Goal: Task Accomplishment & Management: Manage account settings

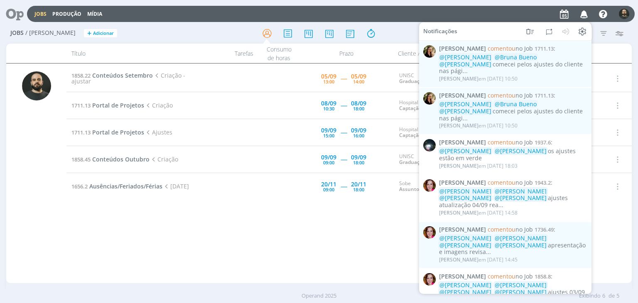
click at [383, 47] on div "Prazo" at bounding box center [346, 54] width 93 height 20
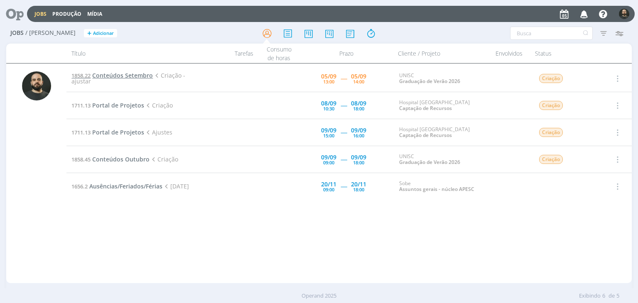
click at [123, 76] on span "Conteúdos Setembro" at bounding box center [122, 75] width 61 height 8
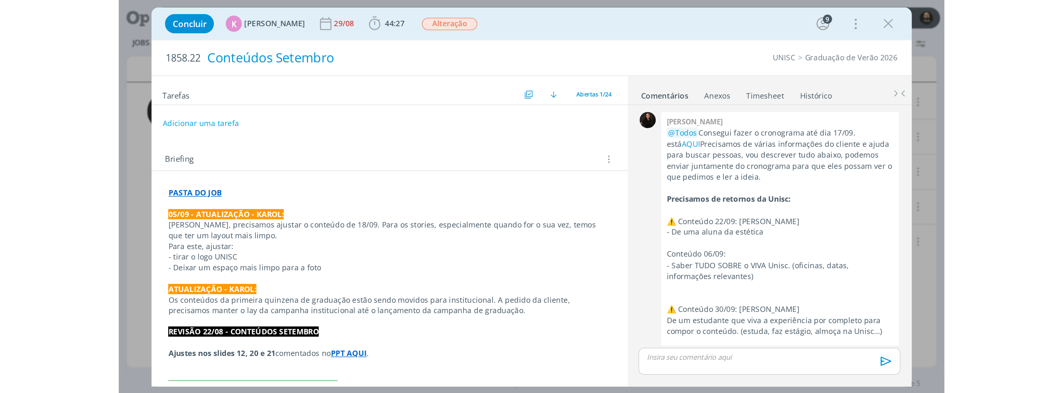
scroll to position [1338, 0]
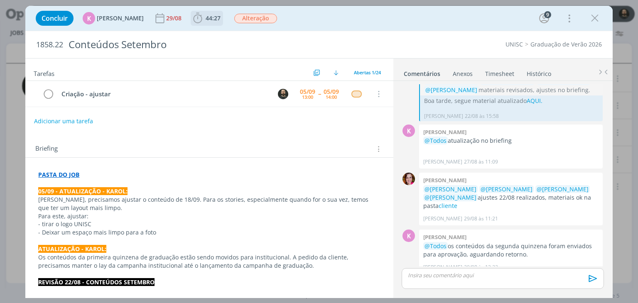
click at [194, 20] on icon "dialog" at bounding box center [197, 18] width 12 height 12
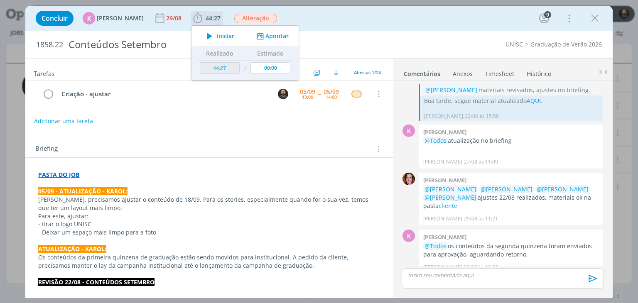
click at [205, 36] on icon "dialog" at bounding box center [209, 36] width 15 height 11
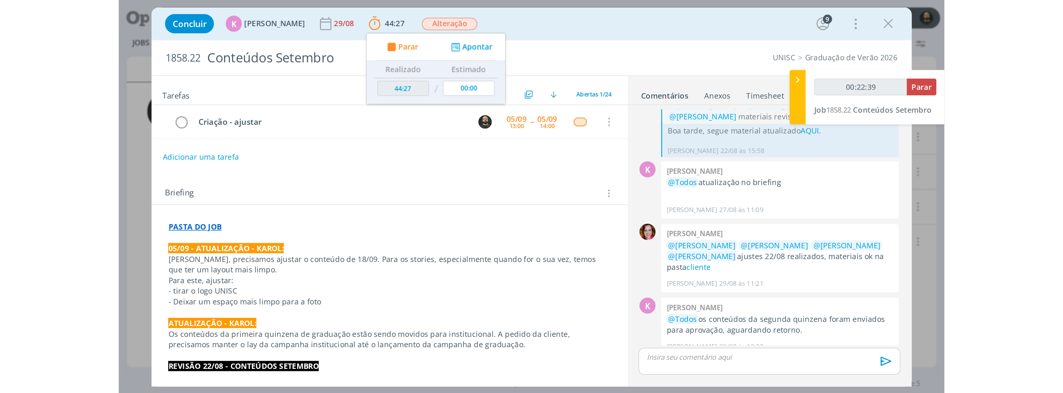
scroll to position [1252, 0]
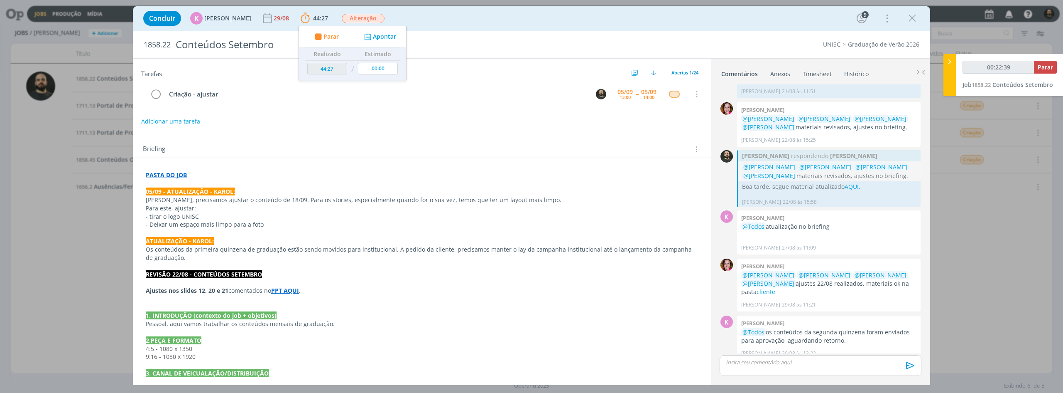
type input "00:22:40"
click at [638, 303] on p "dialog" at bounding box center [821, 361] width 189 height 7
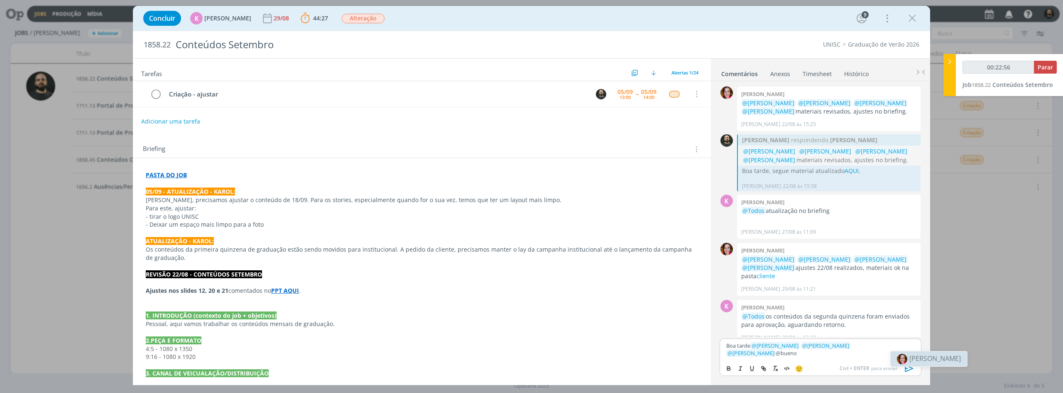
scroll to position [1269, 0]
type input "00:23:04"
click at [638, 303] on button "dialog" at bounding box center [765, 368] width 12 height 10
type input "AQUI."
type input "00:23:05"
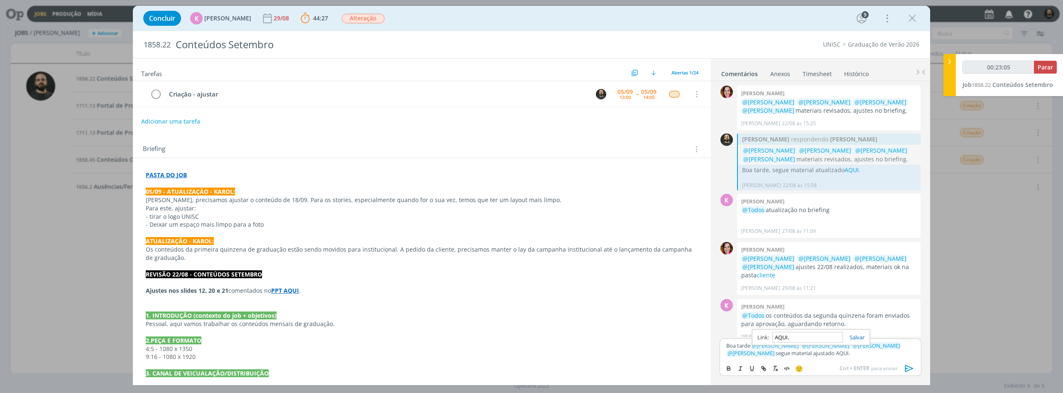
paste input "https://sobeae.sharepoint.com/:f:/s/SOBEAE/EkyR9GdX53hAkN5utZMx234BhQkEkNU8OV8h…"
type input "https://sobeae.sharepoint.com/:f:/s/SOBEAE/EkyR9GdX53hAkN5utZMx234BhQkEkNU8OV8h…"
click at [638, 303] on link "dialog" at bounding box center [854, 336] width 22 height 7
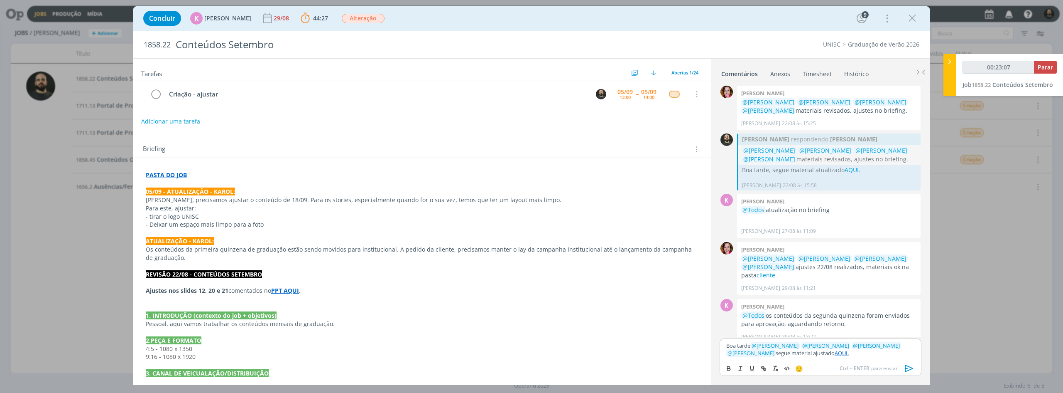
click at [638, 303] on icon "dialog" at bounding box center [909, 368] width 12 height 12
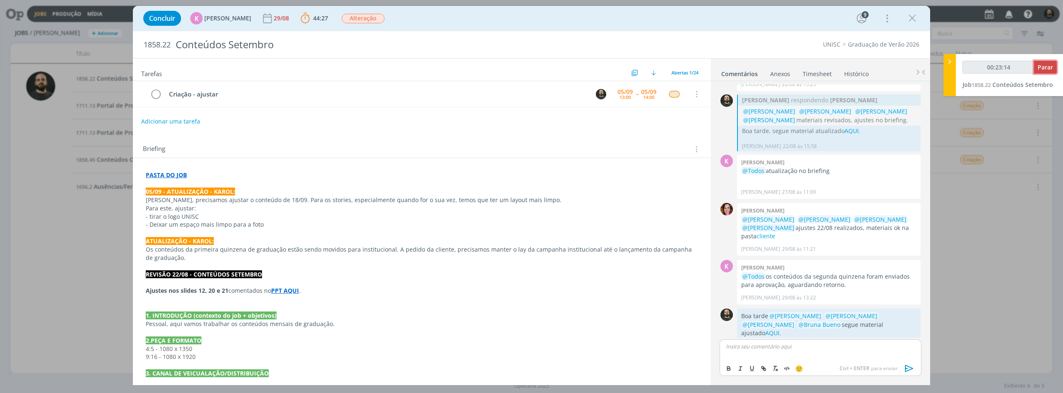
type input "00:23:15"
click at [638, 66] on span "Parar" at bounding box center [1045, 67] width 15 height 8
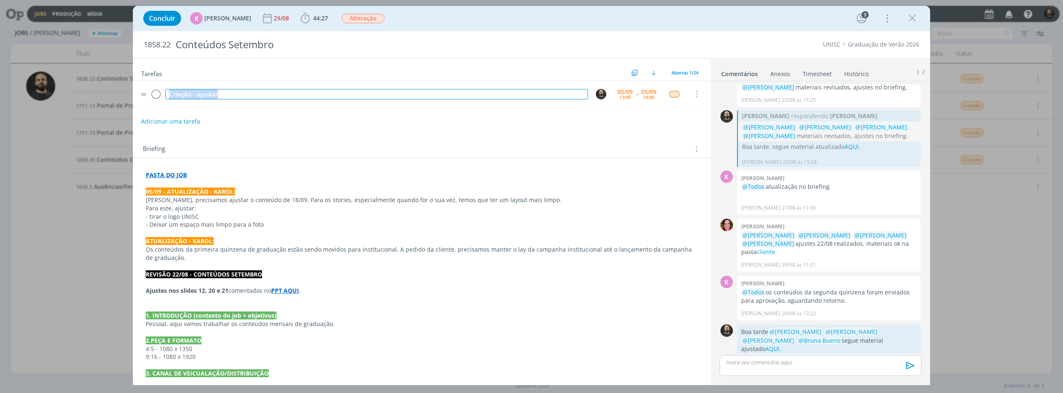
drag, startPoint x: 164, startPoint y: 91, endPoint x: 142, endPoint y: 91, distance: 22.9
click at [142, 91] on tr "Criação - ajustar 05/09 13:00 -- 05/09 14:00 Cancelar" at bounding box center [422, 94] width 578 height 26
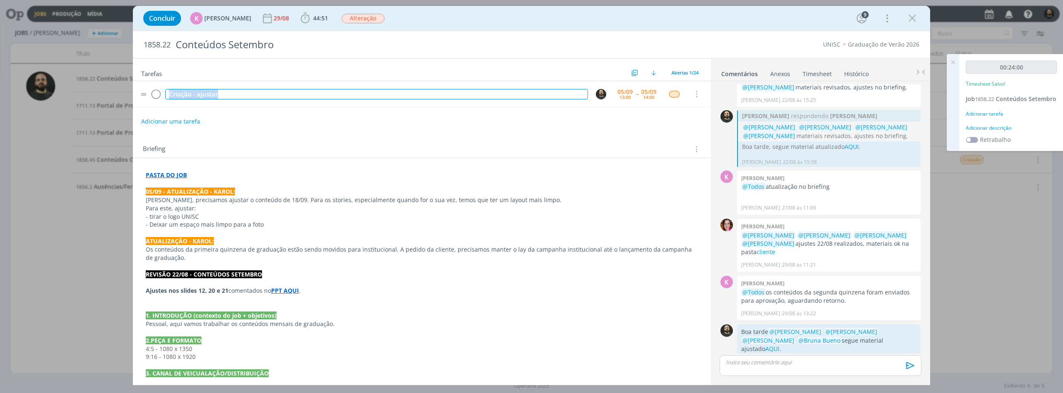
copy div "Criação - ajustar"
click at [638, 132] on div "Adicionar descrição" at bounding box center [1011, 127] width 91 height 7
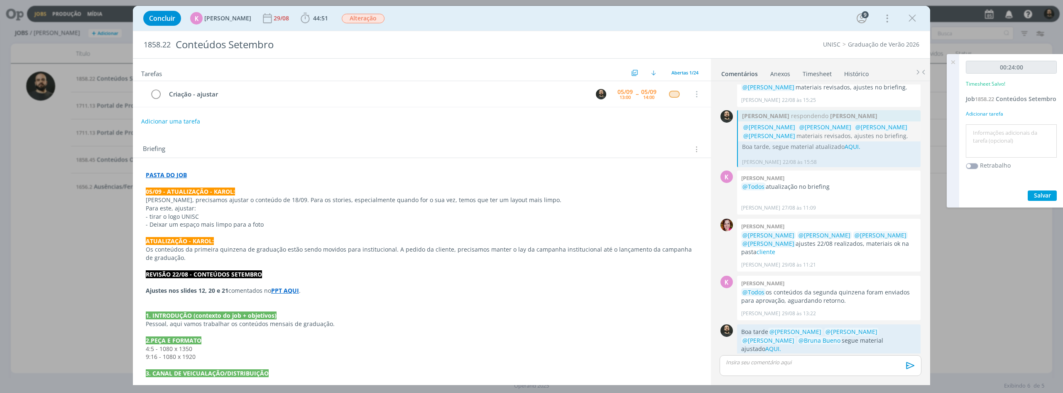
click at [638, 140] on textarea at bounding box center [1011, 140] width 87 height 29
paste textarea "Criação - ajustar"
type textarea "Criação - ajustar"
click at [638, 198] on div "00:24:00 Timesheet Salvo! Job 1858.22 Conteúdos Setembro Adicionar tarefa Criaç…" at bounding box center [1012, 130] width 104 height 153
click at [638, 199] on span "Salvar" at bounding box center [1042, 195] width 17 height 8
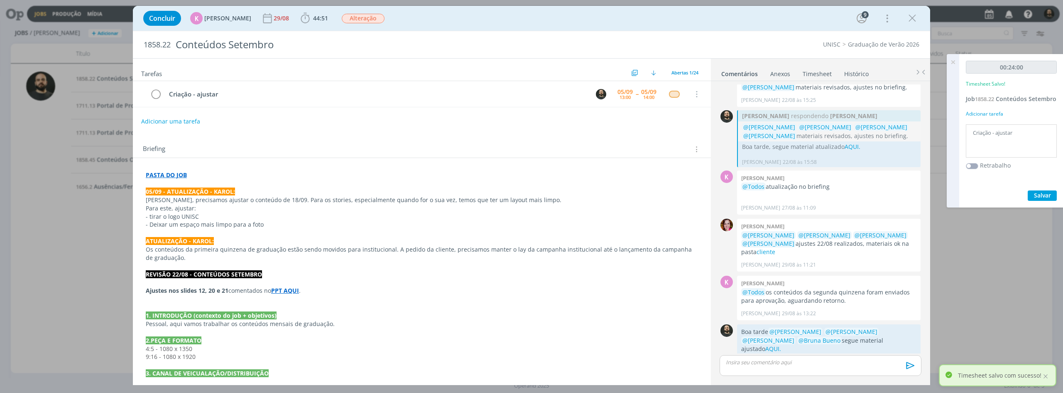
click at [638, 62] on icon at bounding box center [953, 62] width 15 height 16
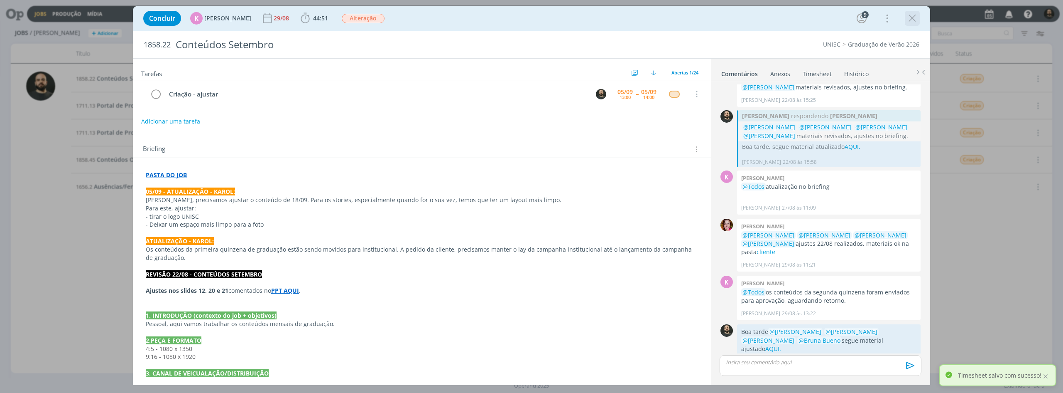
click at [638, 15] on icon "dialog" at bounding box center [912, 18] width 12 height 12
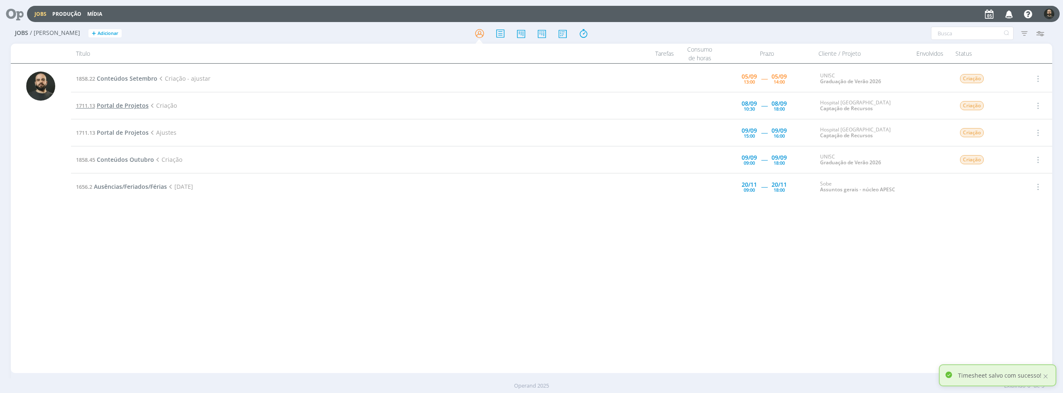
click at [140, 106] on span "Portal de Projetos" at bounding box center [123, 105] width 52 height 8
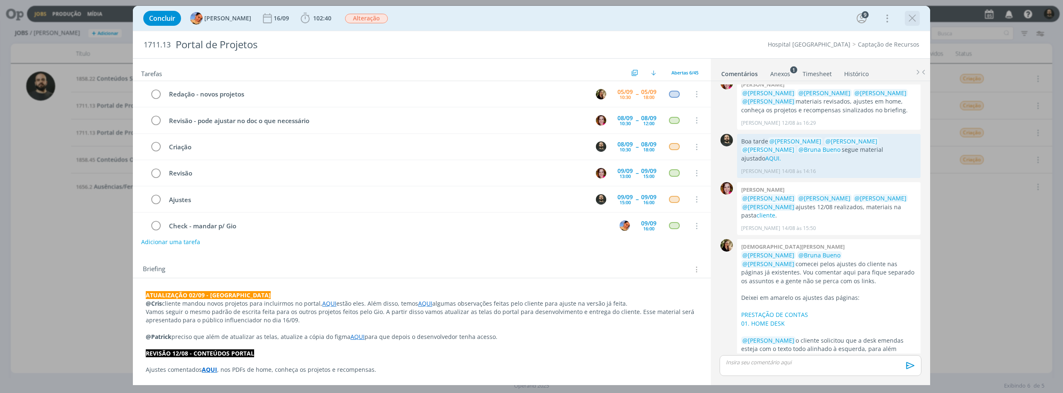
click at [638, 22] on icon "dialog" at bounding box center [912, 18] width 12 height 12
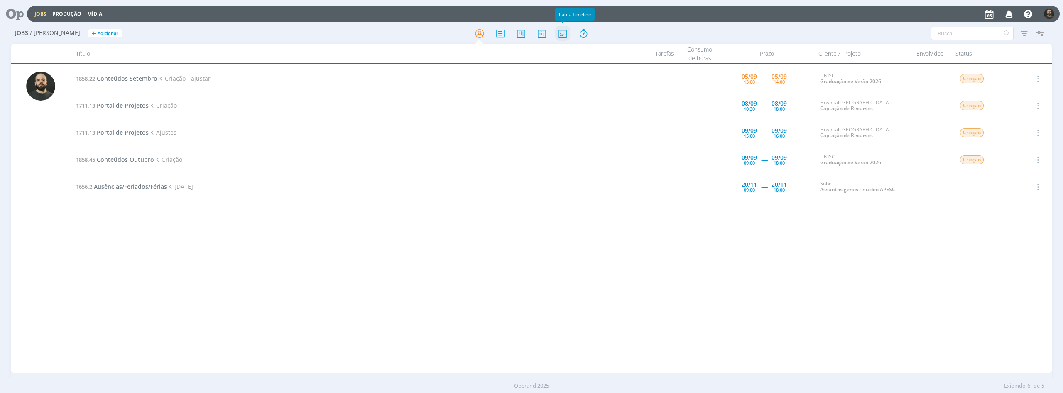
click at [564, 33] on icon at bounding box center [562, 33] width 15 height 16
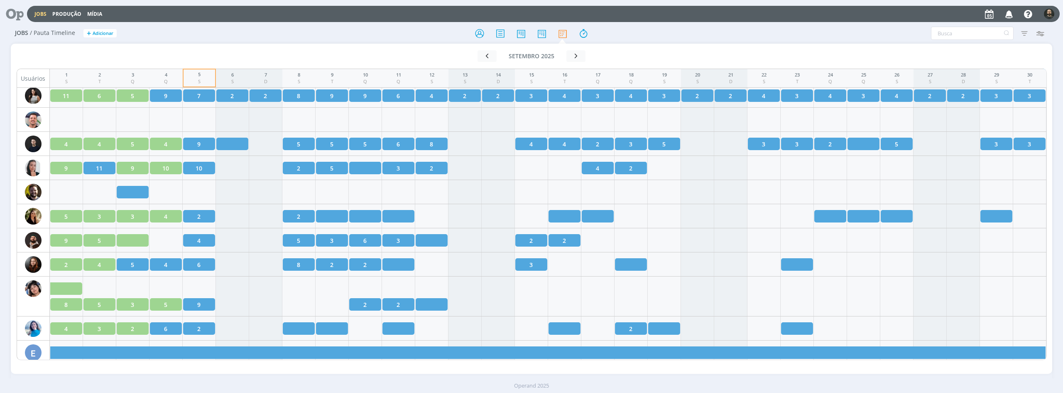
scroll to position [623, 0]
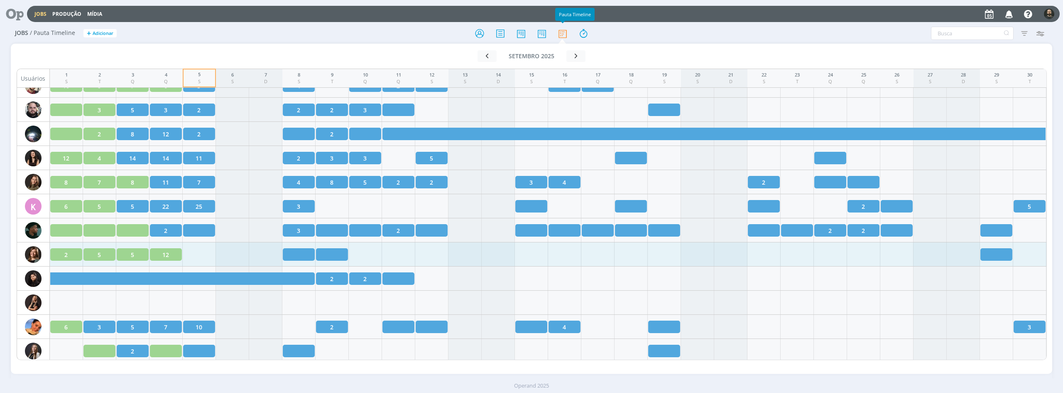
drag, startPoint x: 19, startPoint y: 12, endPoint x: 25, endPoint y: 4, distance: 10.1
click at [19, 12] on icon at bounding box center [11, 14] width 17 height 16
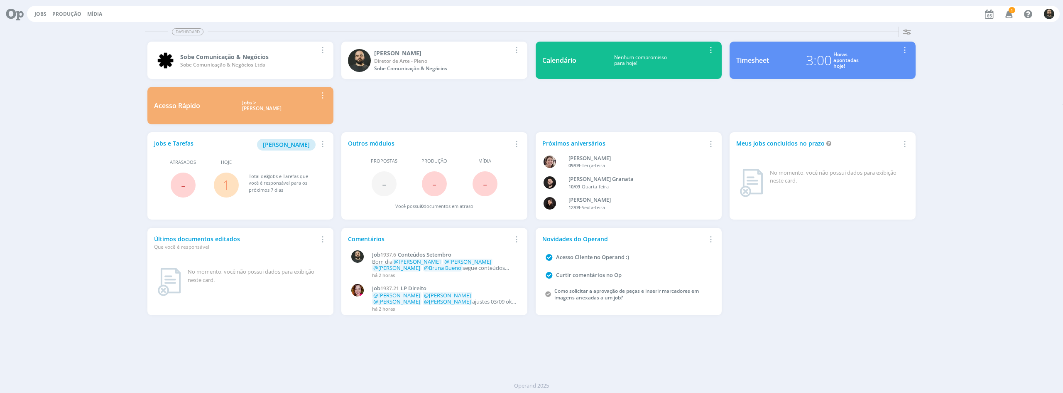
click at [1009, 13] on icon "button" at bounding box center [1009, 14] width 15 height 14
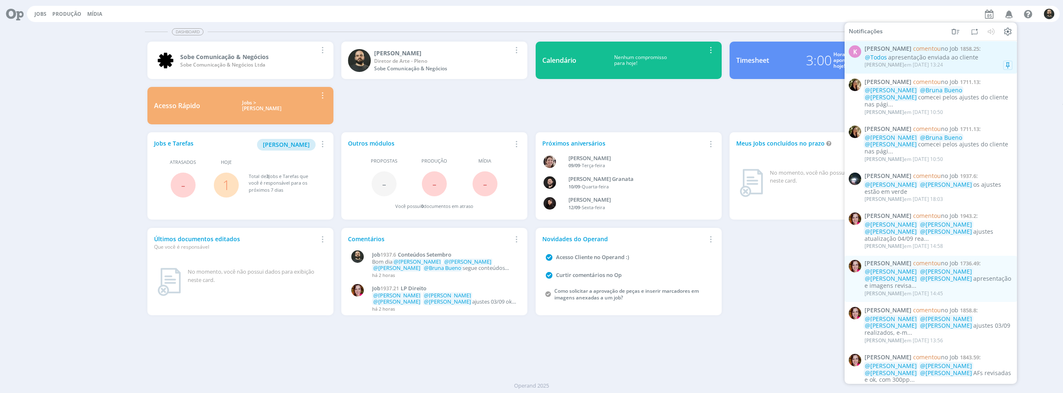
click at [930, 64] on div "[PERSON_NAME] em [DATE] 13:24" at bounding box center [904, 65] width 79 height 6
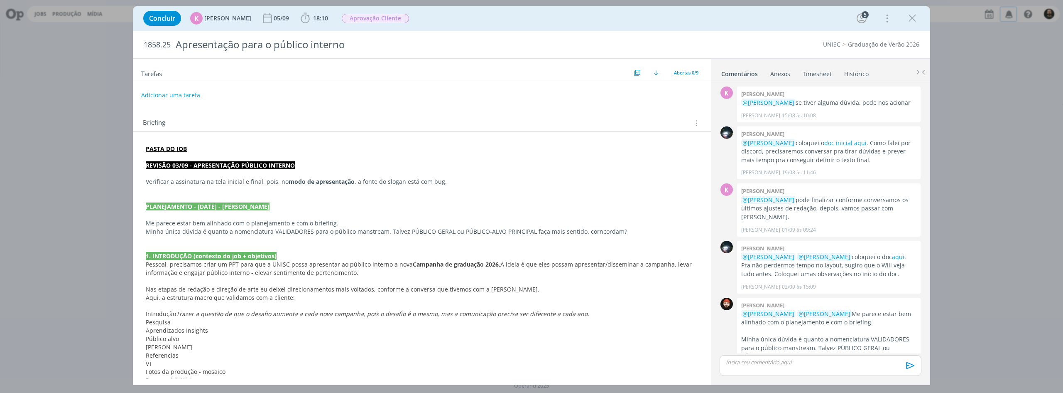
scroll to position [266, 0]
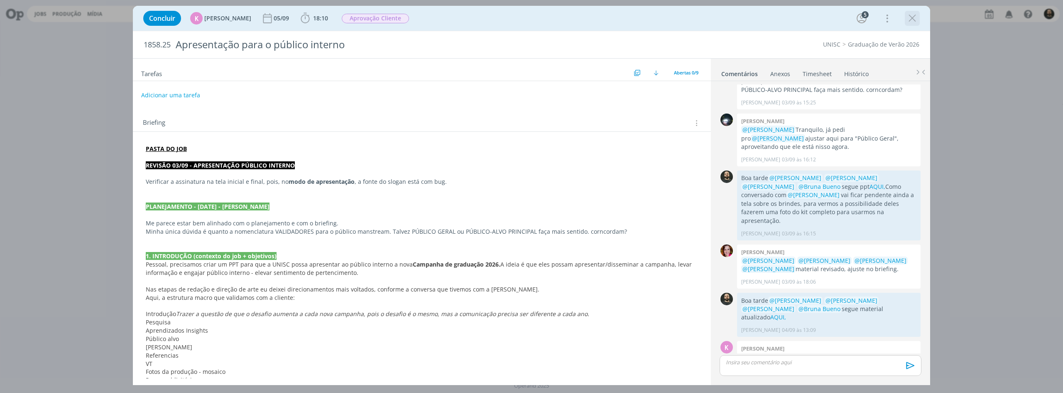
click at [917, 17] on icon "dialog" at bounding box center [912, 18] width 12 height 12
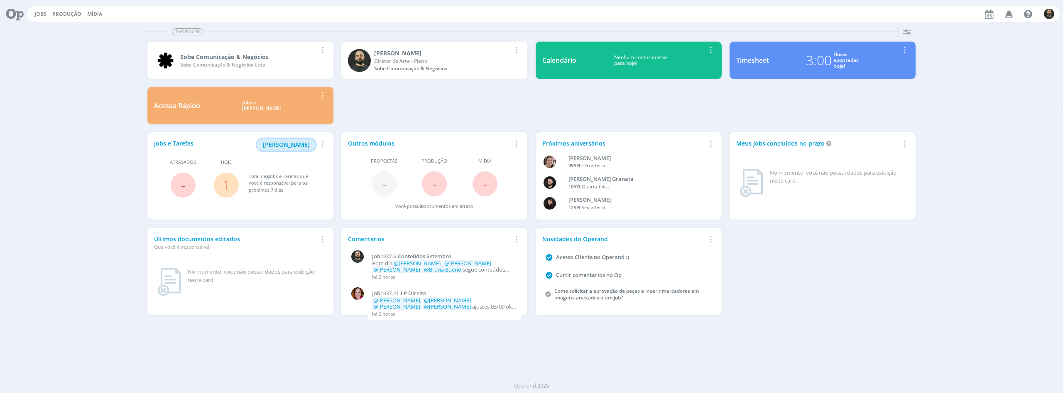
click at [304, 142] on span "[PERSON_NAME]" at bounding box center [286, 144] width 47 height 8
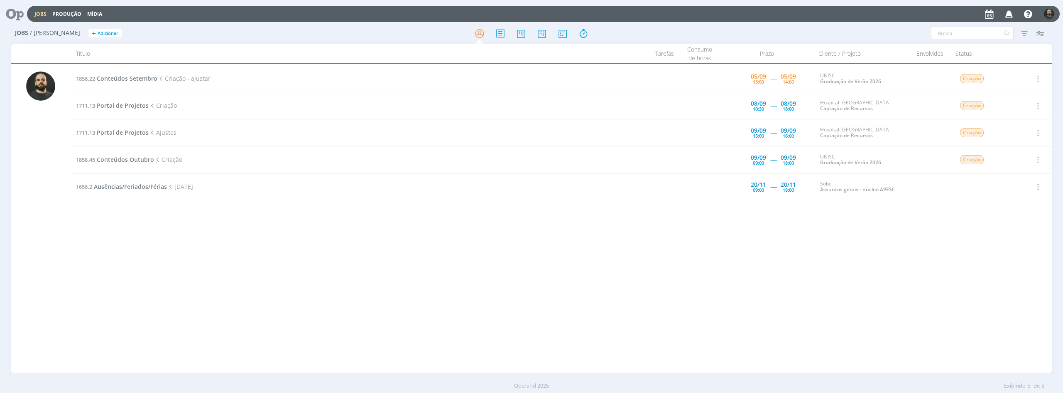
click at [1010, 11] on icon "button" at bounding box center [1009, 14] width 15 height 14
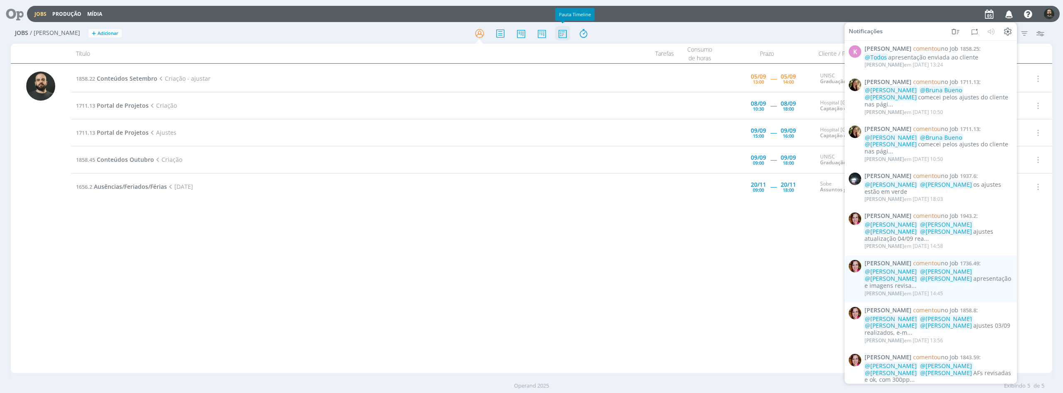
click at [567, 37] on icon at bounding box center [562, 33] width 15 height 16
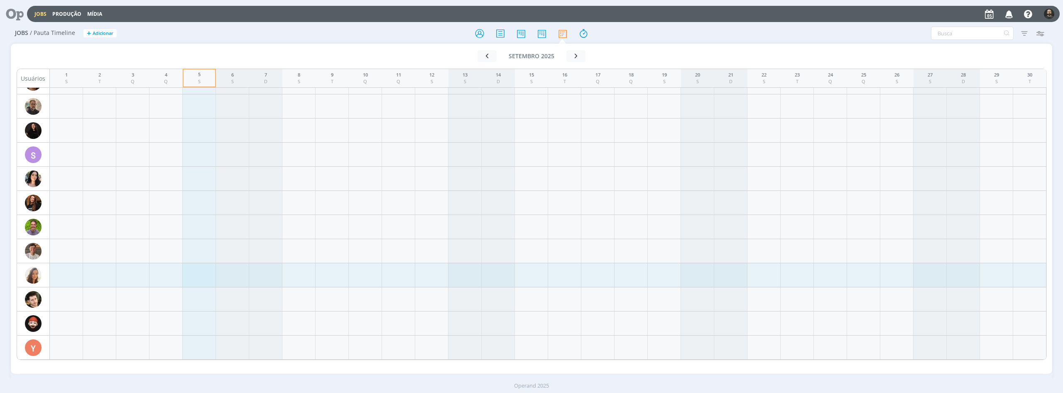
scroll to position [931, 0]
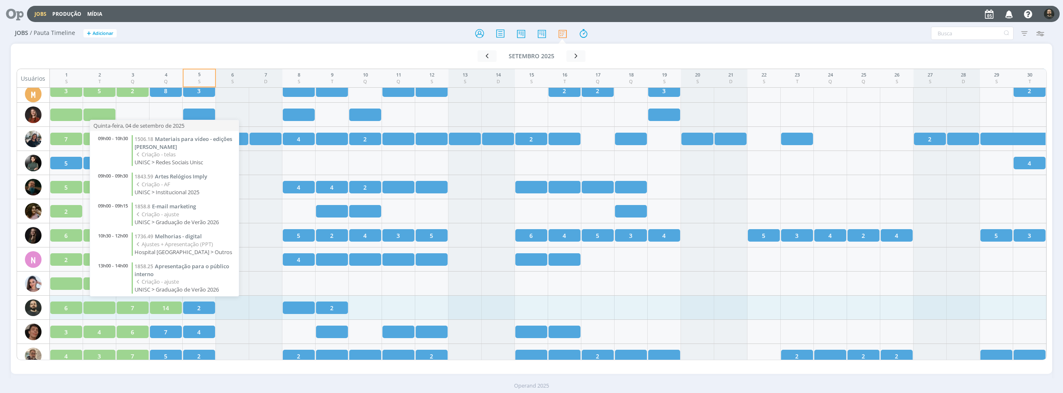
click at [173, 307] on div "14" at bounding box center [166, 307] width 32 height 12
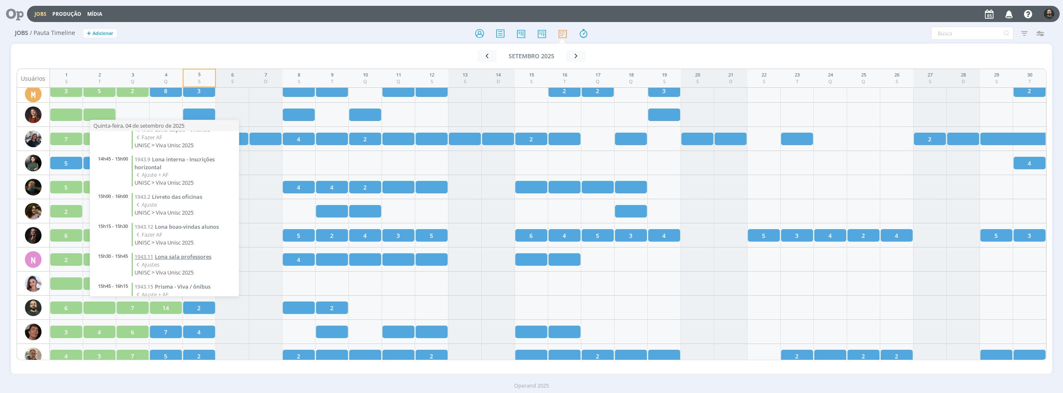
scroll to position [296, 0]
click at [191, 266] on span "Materiais para vídeo - edições Elisa" at bounding box center [184, 273] width 98 height 15
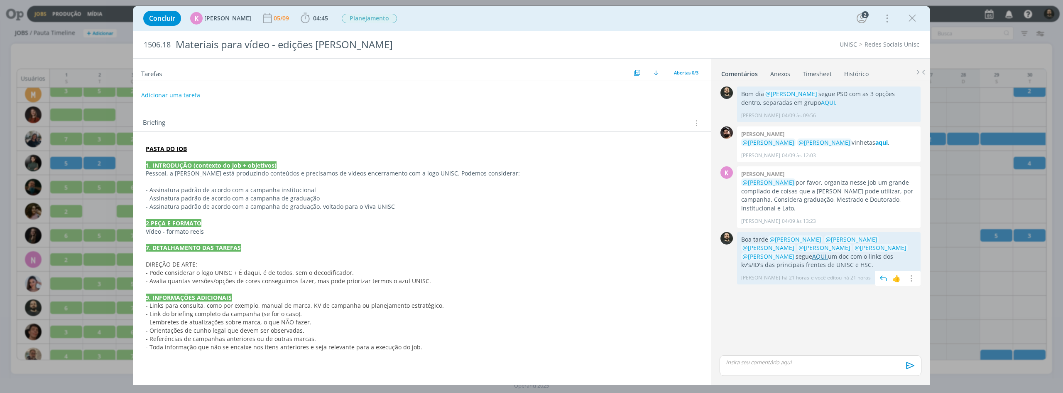
click at [828, 252] on link "AQUI." at bounding box center [821, 256] width 16 height 8
drag, startPoint x: 917, startPoint y: 18, endPoint x: 843, endPoint y: 30, distance: 75.3
click at [917, 18] on icon "dialog" at bounding box center [912, 18] width 12 height 12
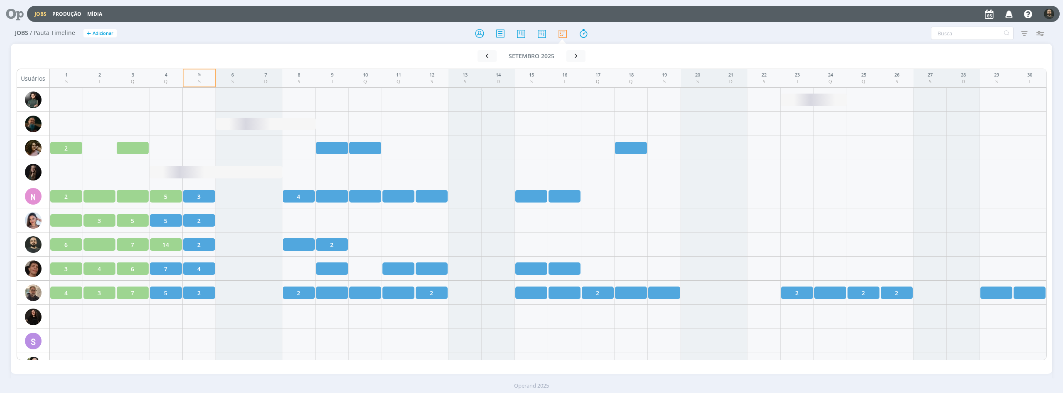
scroll to position [868, 0]
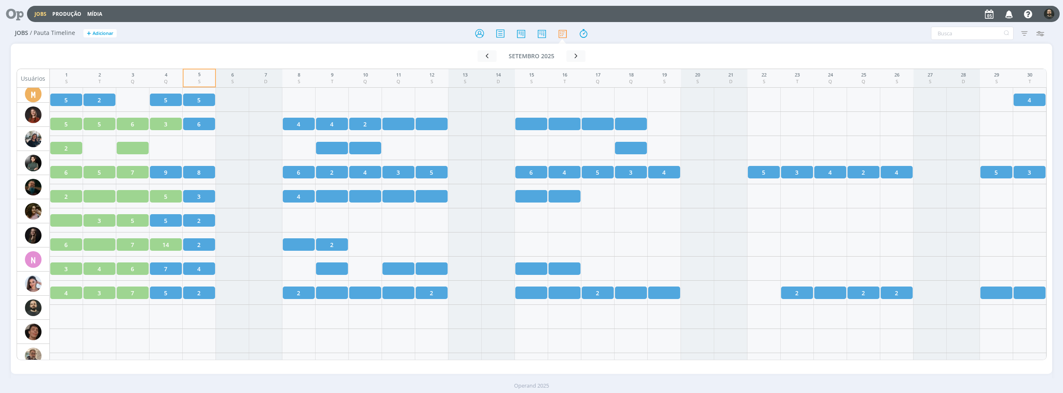
click at [11, 11] on icon at bounding box center [11, 14] width 17 height 16
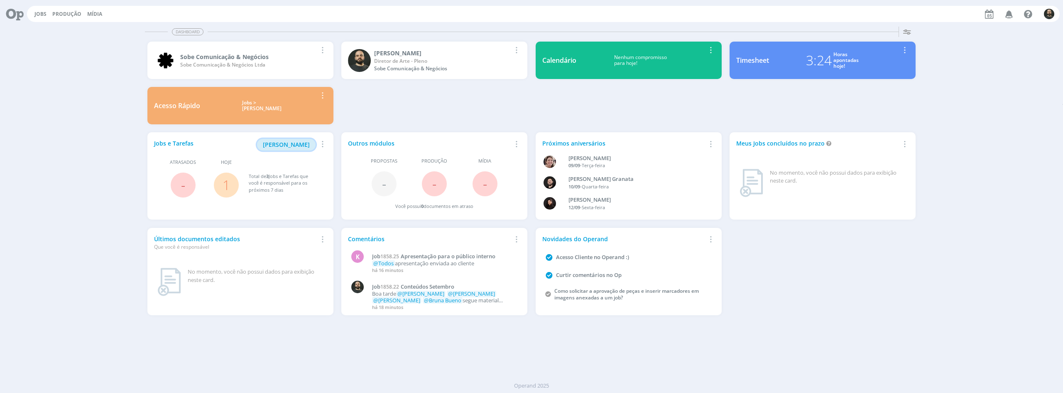
click at [288, 142] on span "[PERSON_NAME]" at bounding box center [286, 144] width 47 height 8
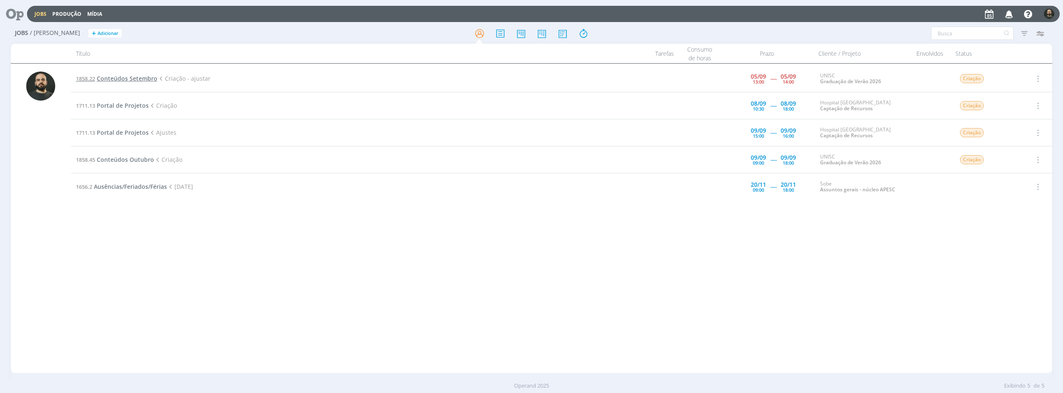
click at [133, 79] on span "Conteúdos Setembro" at bounding box center [127, 78] width 61 height 8
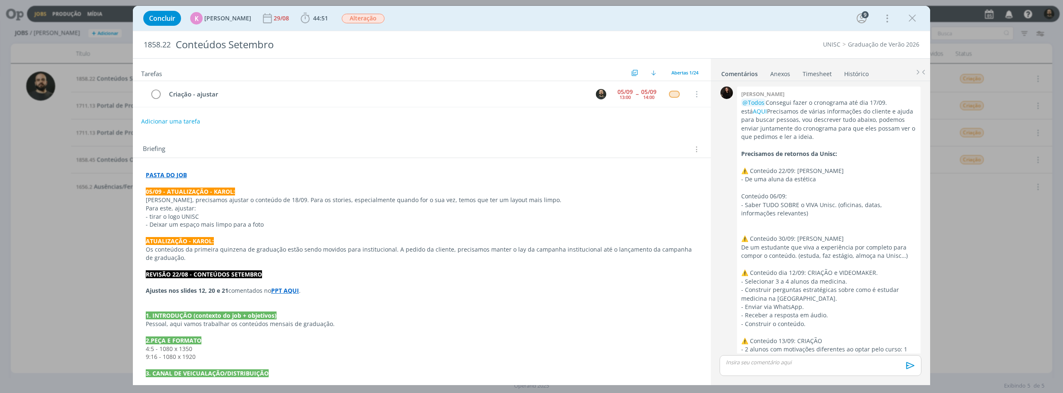
scroll to position [1292, 0]
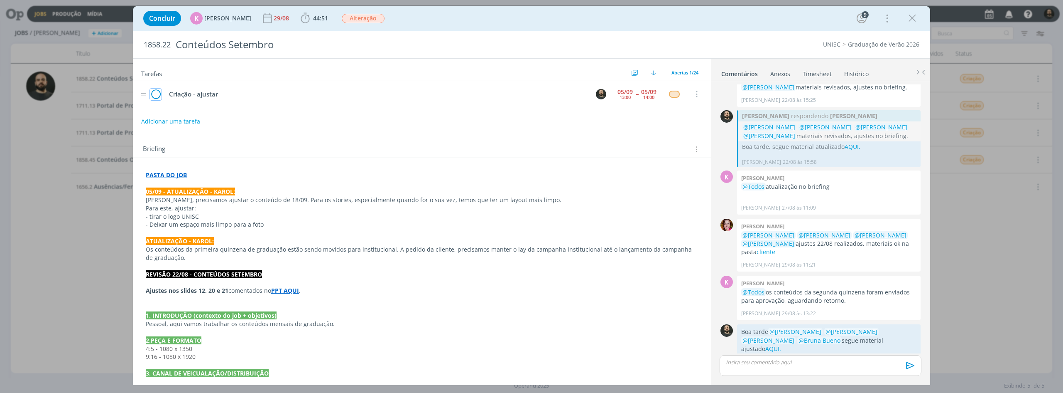
click at [155, 95] on icon "dialog" at bounding box center [156, 94] width 12 height 12
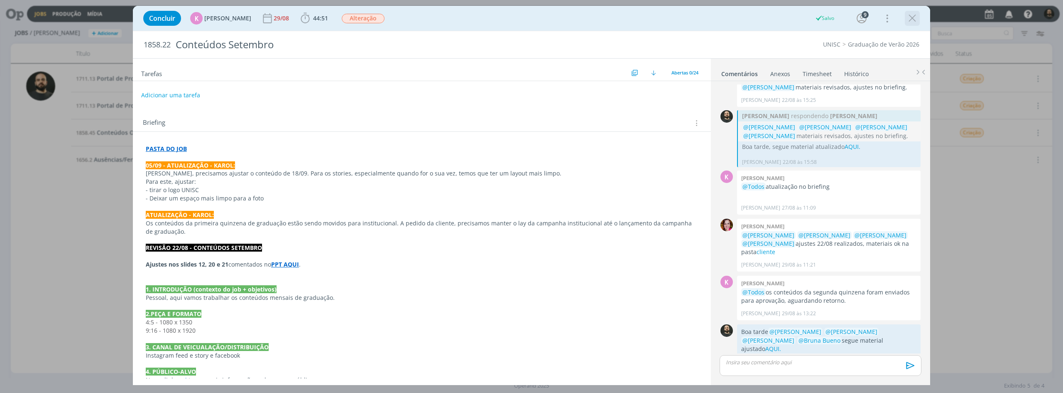
click at [915, 21] on icon "dialog" at bounding box center [912, 18] width 12 height 12
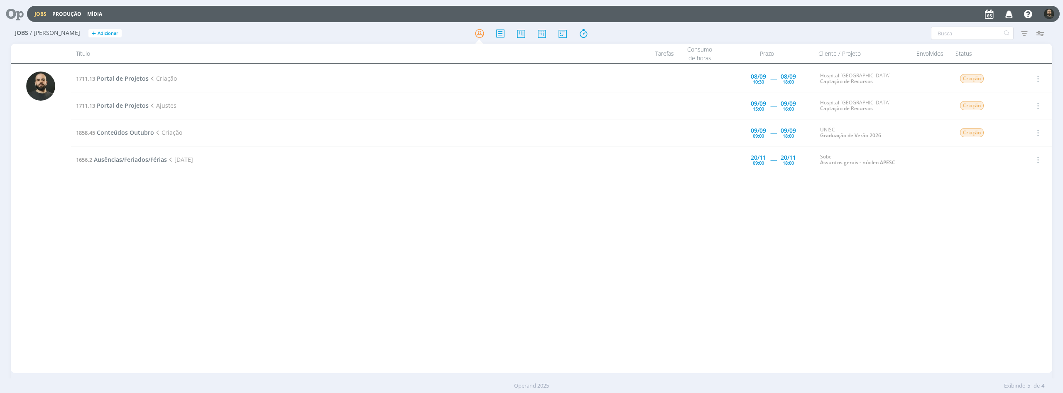
click at [18, 13] on icon at bounding box center [11, 14] width 17 height 16
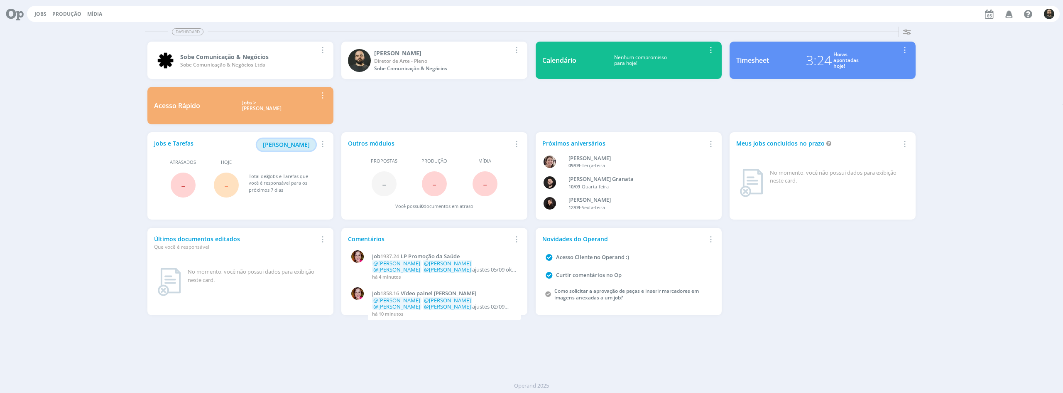
click at [296, 145] on span "[PERSON_NAME]" at bounding box center [286, 144] width 47 height 8
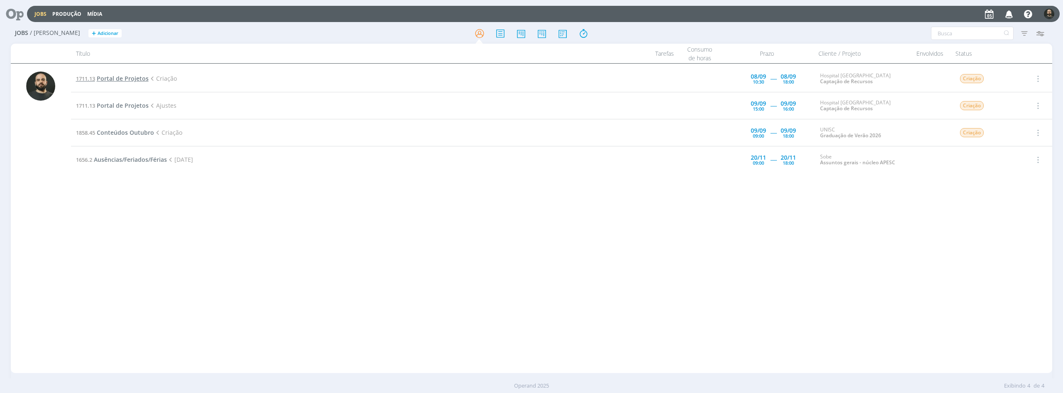
click at [140, 76] on span "Portal de Projetos" at bounding box center [123, 78] width 52 height 8
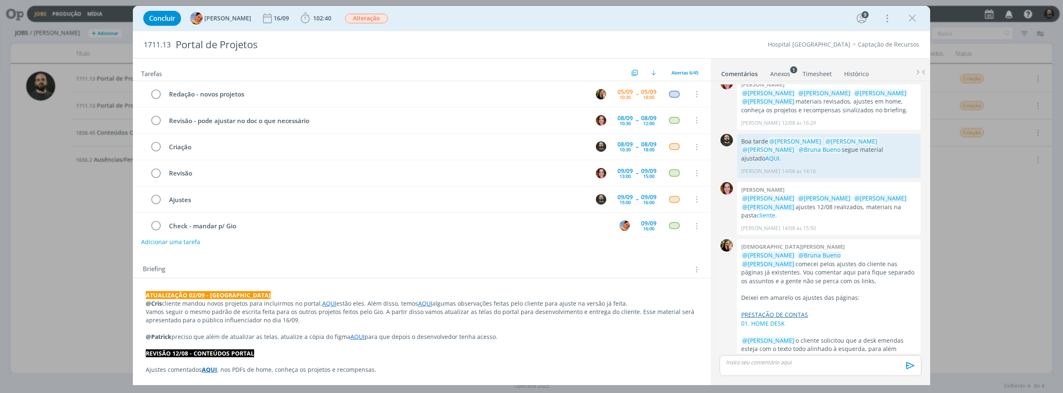
click at [790, 310] on link "PRESTAÇÃO DE CONTAS" at bounding box center [774, 314] width 67 height 8
click at [774, 361] on link "AQUI" at bounding box center [767, 365] width 14 height 8
click at [768, 319] on link "01. HOME DESK" at bounding box center [763, 323] width 44 height 8
click at [910, 15] on icon "dialog" at bounding box center [912, 18] width 12 height 12
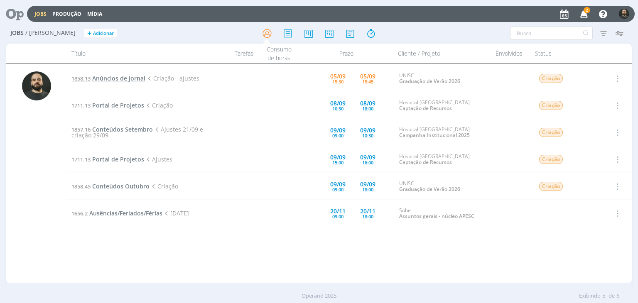
click at [130, 77] on span "Anúncios de jornal" at bounding box center [118, 78] width 53 height 8
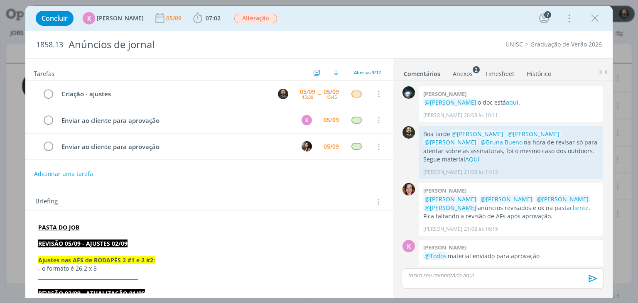
scroll to position [278, 0]
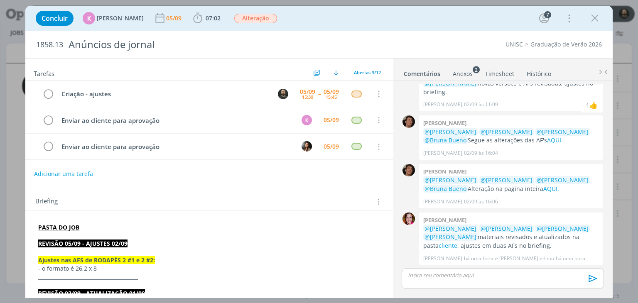
click at [603, 18] on div "Concluir K Karoline Arend 05/09 07:02 Iniciar Apontar Data * 05/09/2025 Horas *…" at bounding box center [319, 18] width 574 height 20
drag, startPoint x: 594, startPoint y: 17, endPoint x: 577, endPoint y: 19, distance: 17.5
click at [593, 17] on icon "dialog" at bounding box center [595, 18] width 12 height 12
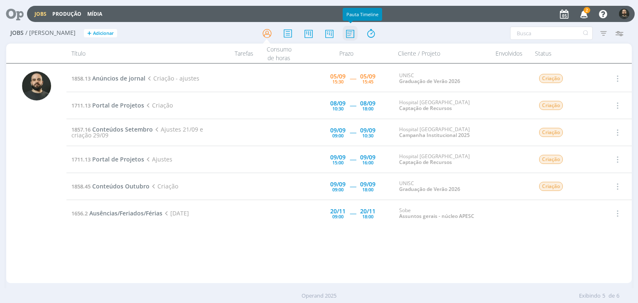
click at [350, 30] on icon at bounding box center [350, 33] width 15 height 16
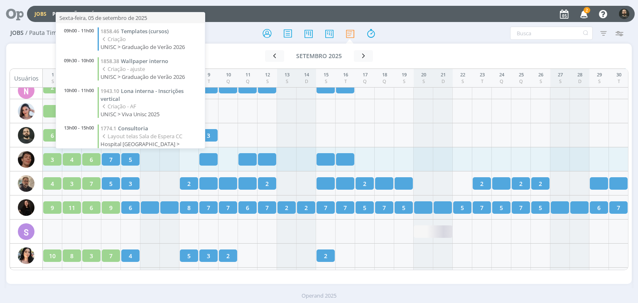
click at [134, 157] on div "5" at bounding box center [130, 159] width 18 height 12
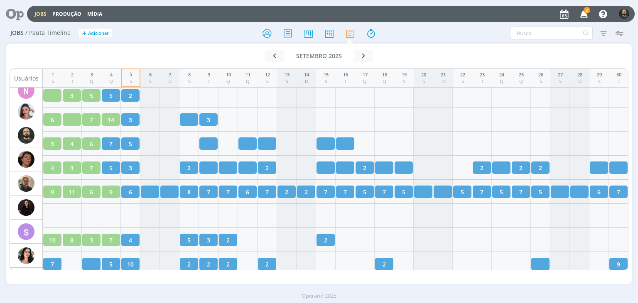
click at [18, 15] on icon at bounding box center [11, 14] width 17 height 16
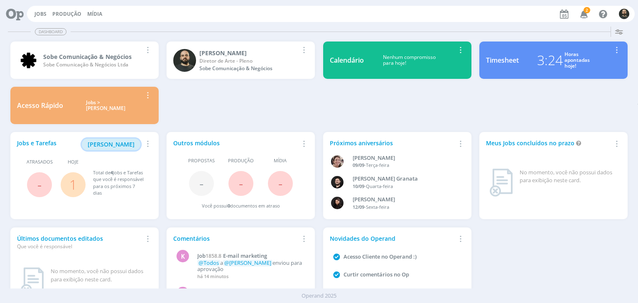
click at [128, 143] on span "[PERSON_NAME]" at bounding box center [111, 144] width 47 height 8
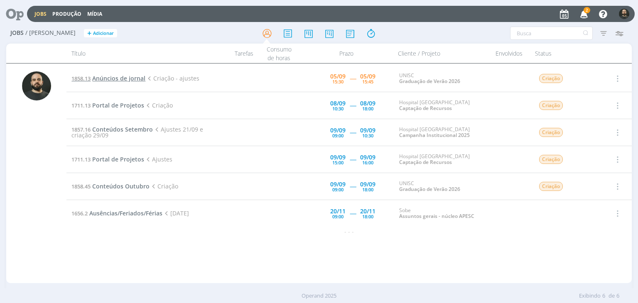
click at [128, 77] on span "Anúncios de jornal" at bounding box center [118, 78] width 53 height 8
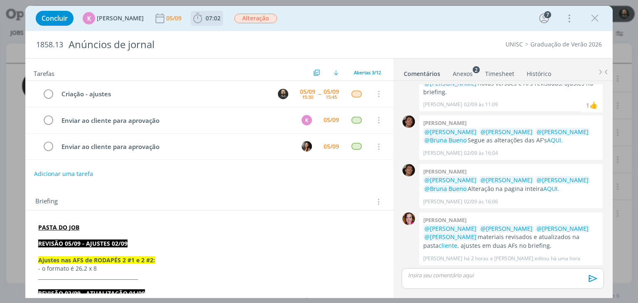
click at [191, 19] on icon "dialog" at bounding box center [197, 18] width 12 height 12
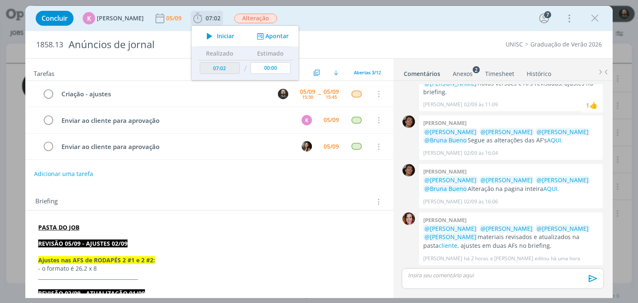
click at [204, 35] on icon "dialog" at bounding box center [209, 36] width 15 height 11
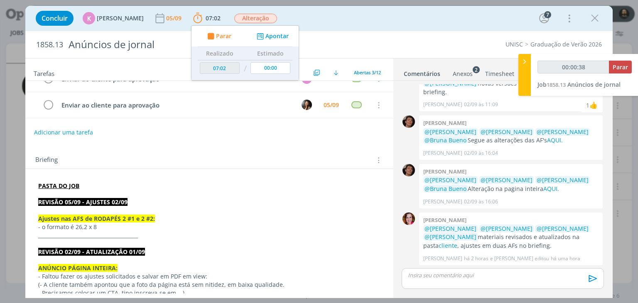
scroll to position [125, 0]
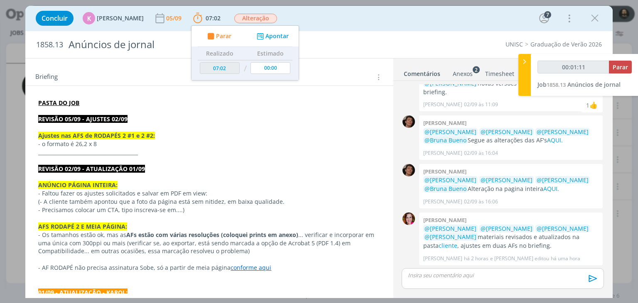
click at [464, 72] on div "Anexos 2" at bounding box center [463, 74] width 20 height 8
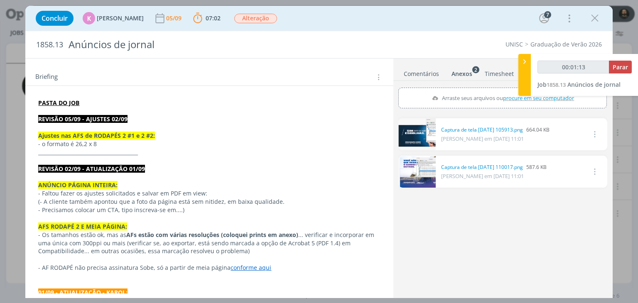
click at [420, 135] on link "dialog" at bounding box center [416, 134] width 37 height 32
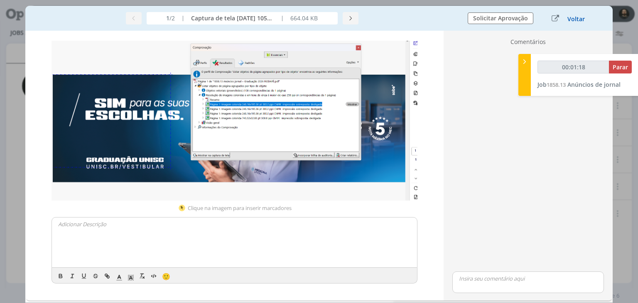
click at [575, 20] on button "Voltar" at bounding box center [576, 19] width 18 height 7
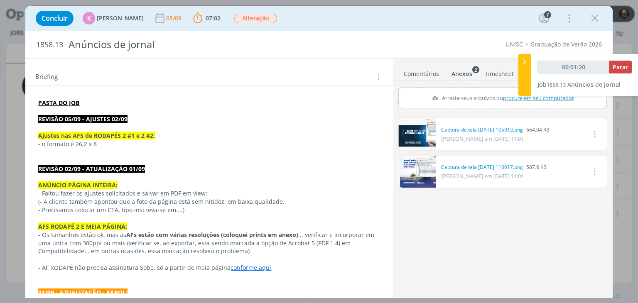
click at [420, 73] on link "Comentários" at bounding box center [421, 72] width 36 height 12
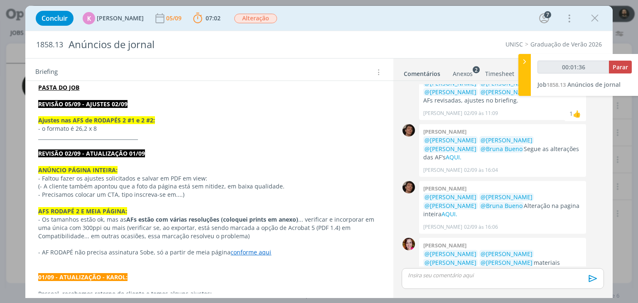
scroll to position [83, 0]
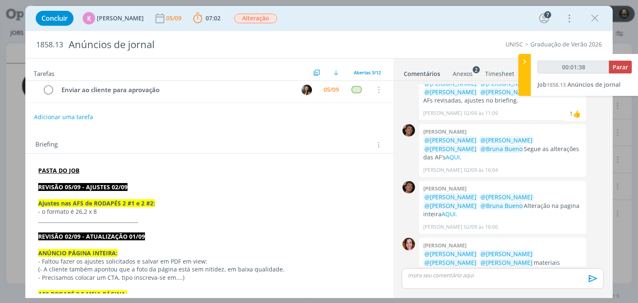
click at [67, 169] on strong "PASTA DO JOB" at bounding box center [58, 171] width 41 height 8
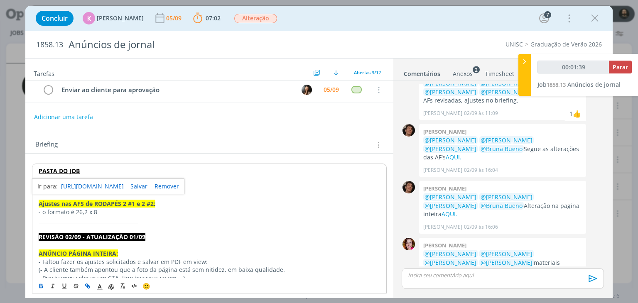
click at [108, 185] on link "https://sobeae.sharepoint.com/:f:/s/SOBEAE/EpE4EFUEyBBNhoLlSmS-b0oBmPwu-ArLaOIU…" at bounding box center [92, 186] width 63 height 11
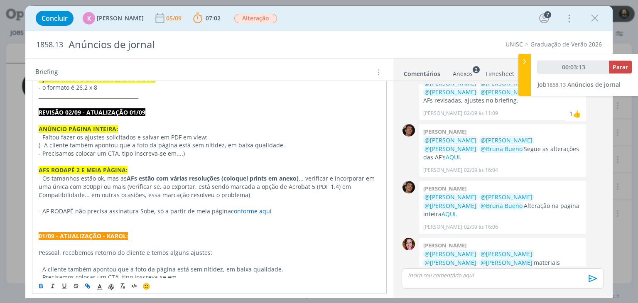
scroll to position [166, 0]
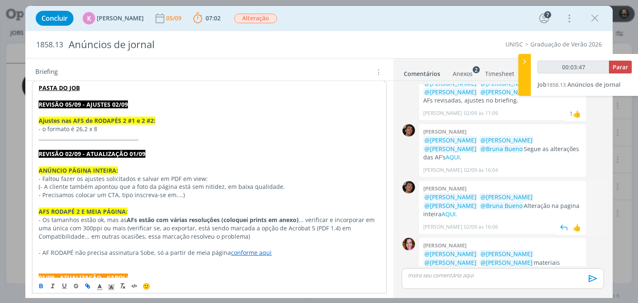
click at [537, 223] on span "Patrick Meireles 02/09 às 16:06" at bounding box center [500, 226] width 155 height 7
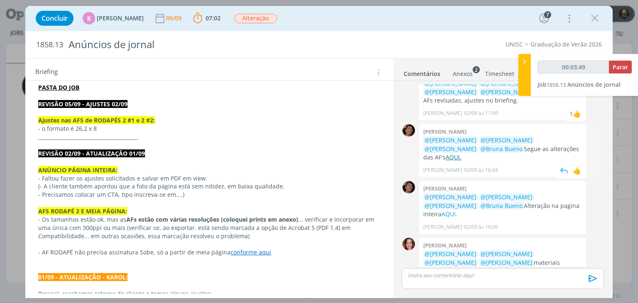
click at [462, 153] on link "AQUI." at bounding box center [454, 157] width 16 height 8
type input "00:22:23"
click at [459, 281] on div "dialog" at bounding box center [503, 278] width 202 height 21
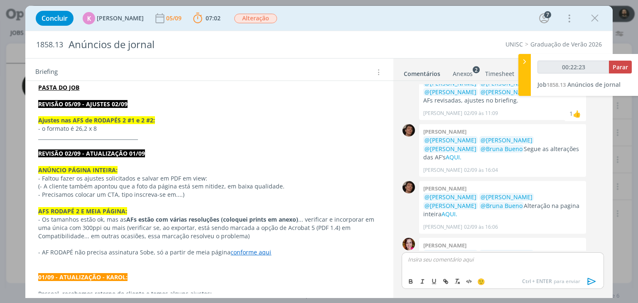
scroll to position [294, 0]
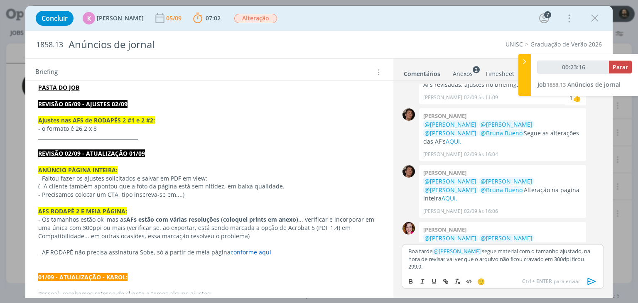
click at [578, 250] on p "Boa tarde ﻿ @ Bruna Bueno ﻿ segue material com o tamanho ajustado, na hora de r…" at bounding box center [502, 259] width 189 height 23
type input "00:23:24"
click at [448, 281] on button "dialog" at bounding box center [446, 282] width 12 height 10
paste input "https://sobeae.sharepoint.com/:f:/s/SOBEAE/Em3H2yqWXGJEv074U-QaT_sBTkTcwtQsJfyj…"
type input "https://sobeae.sharepoint.com/:f:/s/SOBEAE/Em3H2yqWXGJEv074U-QaT_sBTkTcwtQsJfyj…"
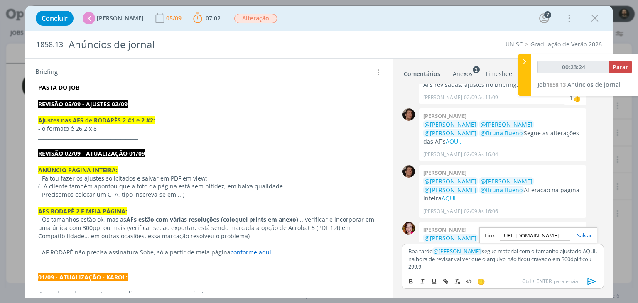
scroll to position [0, 213]
type input "00:23:25"
type input "https://sobeae.sharepoint.com/:f:/s/SOBEAE/Em3H2yqWXGJEv074U-QaT_sBTkTcwtQsJfyj…"
click at [584, 235] on link "dialog" at bounding box center [581, 235] width 22 height 7
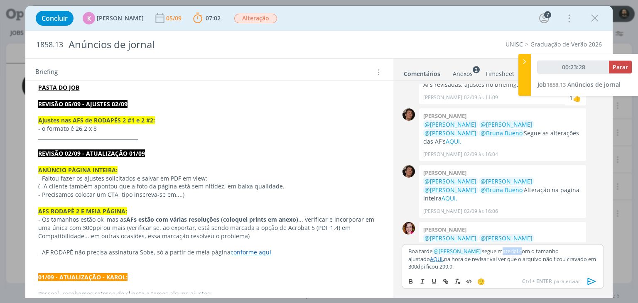
drag, startPoint x: 516, startPoint y: 251, endPoint x: 495, endPoint y: 251, distance: 20.8
click at [495, 251] on p "Boa tarde ﻿ @ Bruna Bueno ﻿ segue material com o tamanho ajustado AQUI, na hora…" at bounding box center [502, 259] width 189 height 23
click at [589, 284] on icon "dialog" at bounding box center [592, 281] width 12 height 12
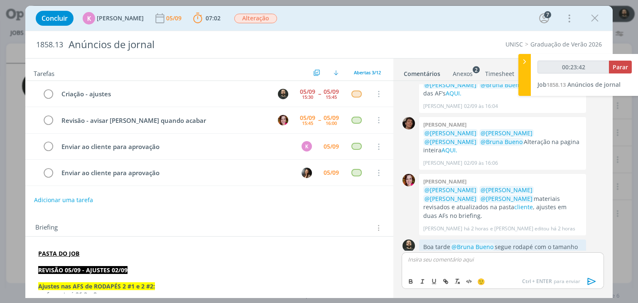
type input "00:23:43"
click at [621, 66] on span "Parar" at bounding box center [620, 67] width 15 height 8
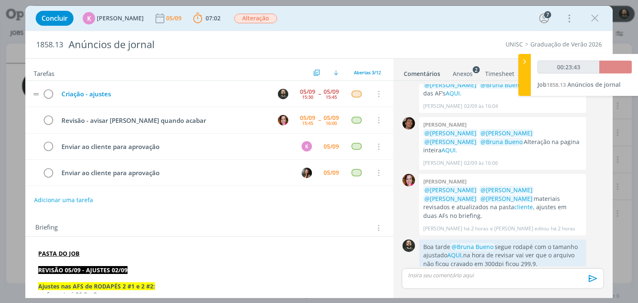
scroll to position [326, 0]
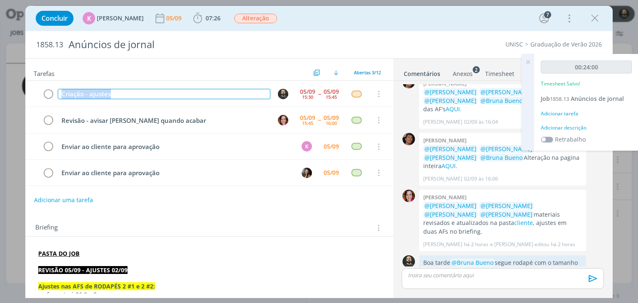
drag, startPoint x: 76, startPoint y: 97, endPoint x: 23, endPoint y: 95, distance: 53.2
click at [23, 95] on div "Concluir K Karoline Arend 05/09 07:26 Iniciar Apontar Data * 05/09/2025 Horas *…" at bounding box center [319, 151] width 638 height 303
copy div "Criação - ajustes"
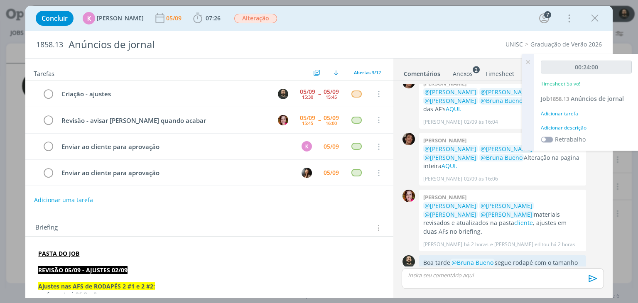
click at [565, 125] on div "Adicionar descrição" at bounding box center [586, 127] width 91 height 7
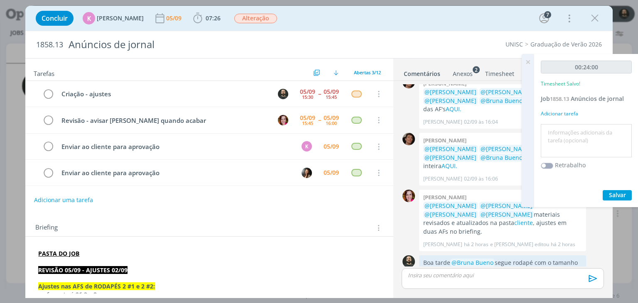
click at [566, 138] on textarea at bounding box center [586, 140] width 87 height 29
paste textarea "Criação - ajustes"
type textarea "Criação - ajustes"
click at [612, 194] on span "Salvar" at bounding box center [617, 195] width 17 height 8
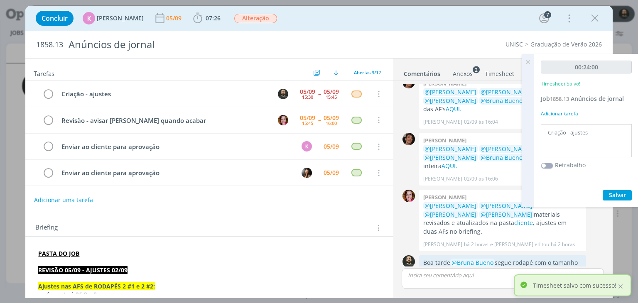
click at [529, 62] on icon at bounding box center [527, 62] width 15 height 16
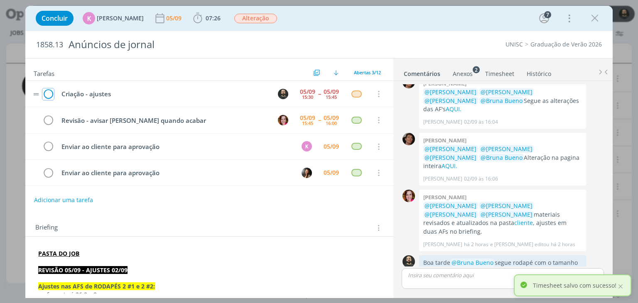
click at [46, 98] on icon "dialog" at bounding box center [48, 94] width 12 height 12
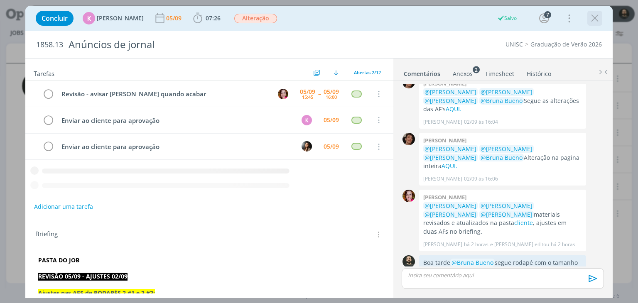
click at [597, 20] on icon "dialog" at bounding box center [595, 18] width 12 height 12
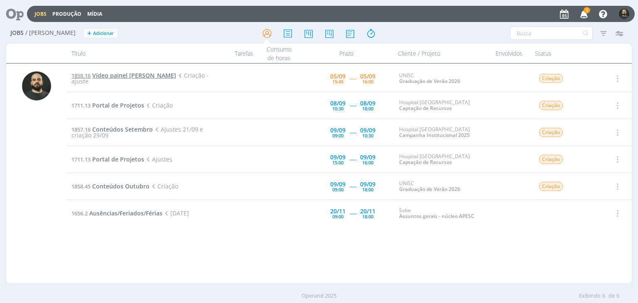
click at [122, 74] on span "Vídeo painel Galvão Costa" at bounding box center [134, 75] width 84 height 8
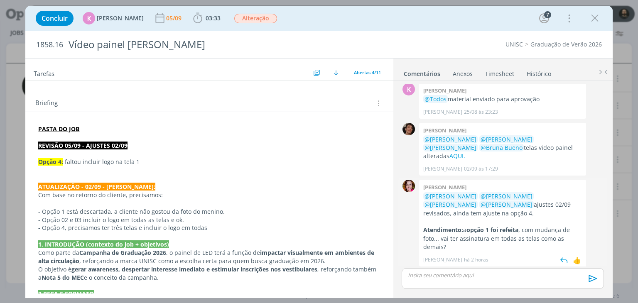
scroll to position [198, 0]
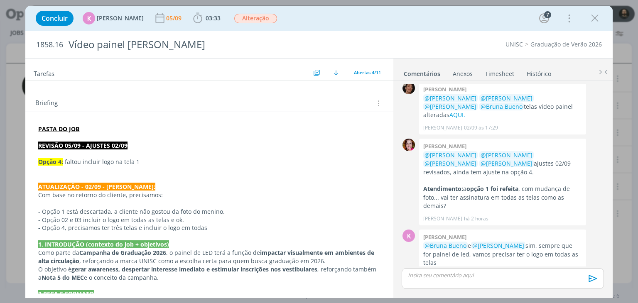
click at [63, 126] on strong "PASTA DO JOB" at bounding box center [58, 129] width 41 height 8
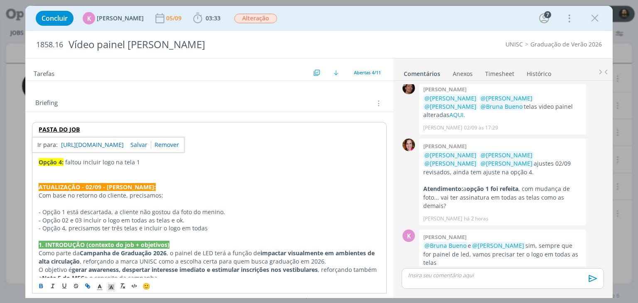
scroll to position [199, 0]
click at [96, 144] on link "https://sobeae.sharepoint.com/:f:/s/SOBEAE/Eh0ZYOa3QE1Gk10ZR_11Y0kBJpZyZeUeC4m9…" at bounding box center [92, 145] width 63 height 11
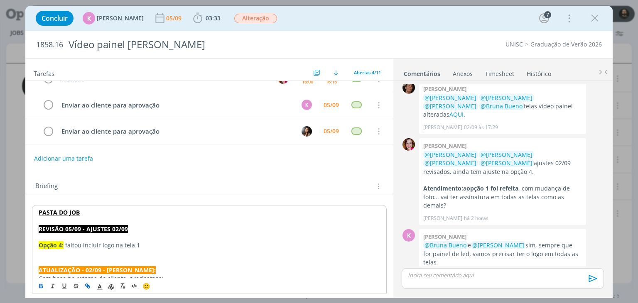
scroll to position [83, 0]
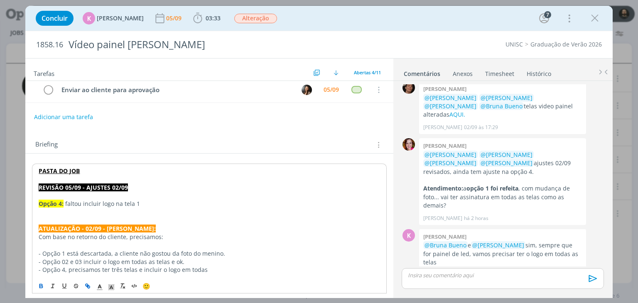
click at [459, 278] on p "dialog" at bounding box center [502, 275] width 189 height 7
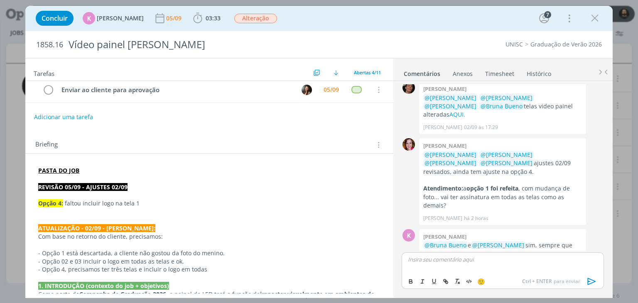
scroll to position [214, 0]
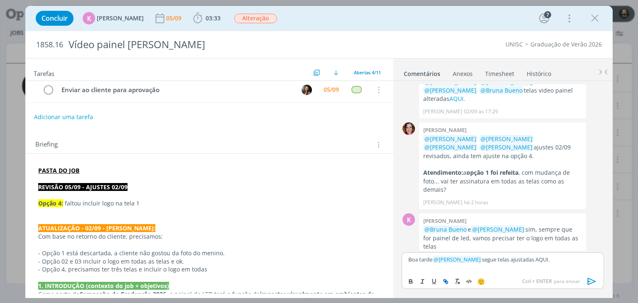
click at [444, 281] on icon "dialog" at bounding box center [445, 281] width 7 height 7
paste input "https://sobeae.sharepoint.com/:f:/s/SOBEAE/EheA5_7eay9Hi0kBr33-cpQBaCjsYXggfd6j…"
type input "https://sobeae.sharepoint.com/:f:/s/SOBEAE/EheA5_7eay9Hi0kBr33-cpQBaCjsYXggfd6j…"
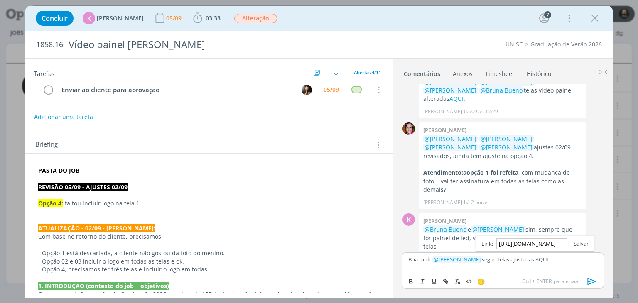
click at [581, 245] on link "dialog" at bounding box center [578, 243] width 22 height 7
click at [591, 283] on icon "dialog" at bounding box center [592, 281] width 12 height 12
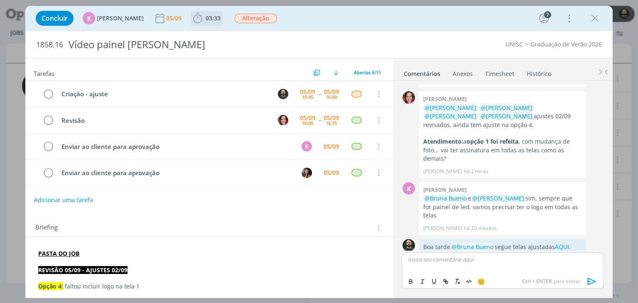
click at [193, 21] on icon "dialog" at bounding box center [197, 18] width 12 height 12
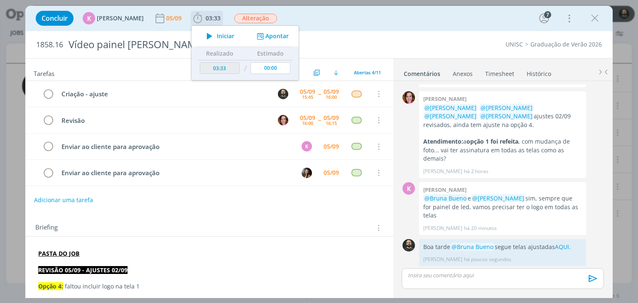
scroll to position [230, 0]
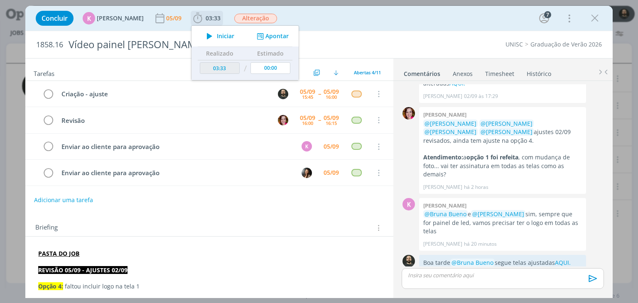
click at [266, 38] on button "Apontar" at bounding box center [272, 36] width 34 height 9
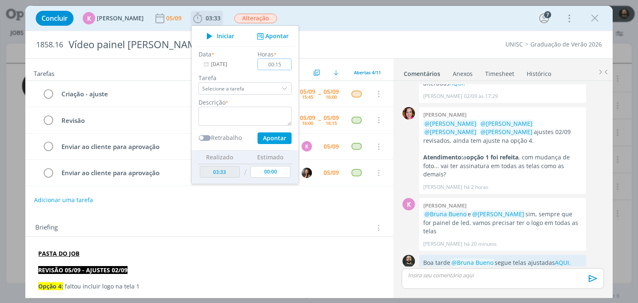
type input "00:15"
click at [244, 115] on textarea "dialog" at bounding box center [245, 116] width 93 height 19
type textarea "Ajustes"
click at [274, 140] on button "Apontar" at bounding box center [275, 139] width 34 height 12
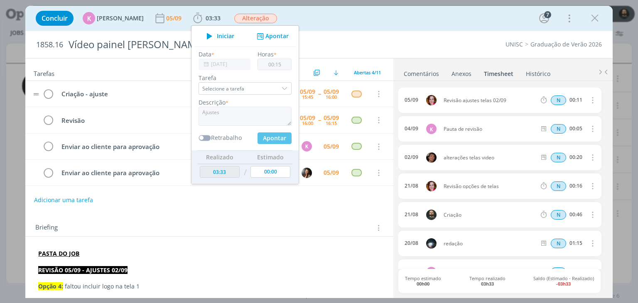
type input "03:48"
type input "00:00"
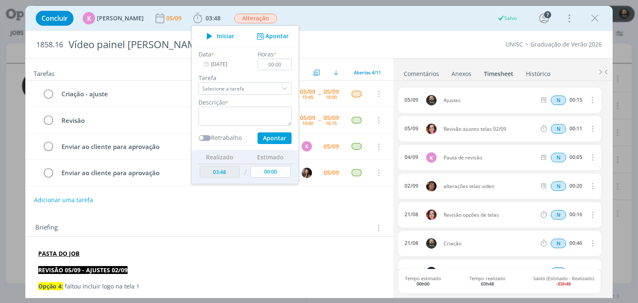
click at [379, 32] on div "1858.16 Vídeo painel Galvão Costa UNISC Graduação de Verão 2026" at bounding box center [318, 44] width 587 height 27
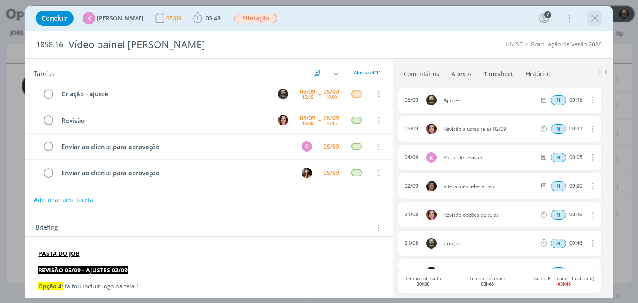
click at [598, 18] on icon "dialog" at bounding box center [595, 18] width 12 height 12
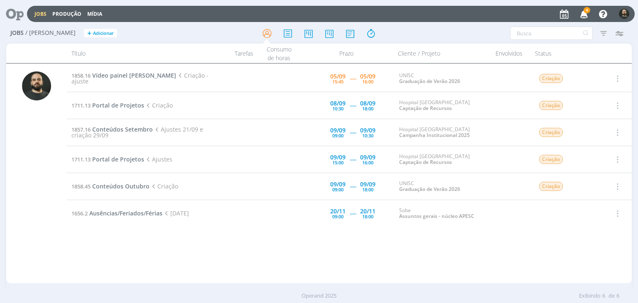
click at [588, 12] on span "4" at bounding box center [587, 10] width 7 height 6
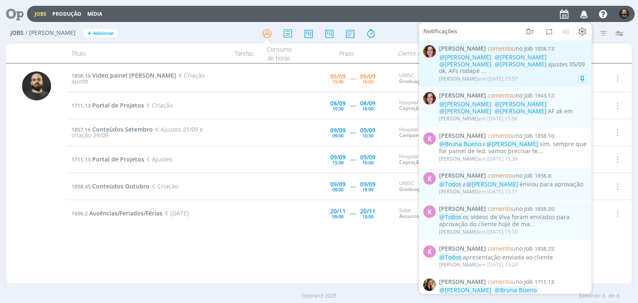
click at [548, 66] on div "@Patrick Freitas @Karoline Arend @Luíza Santana @Beatriz Luchese ajustes 05/09 …" at bounding box center [513, 64] width 148 height 21
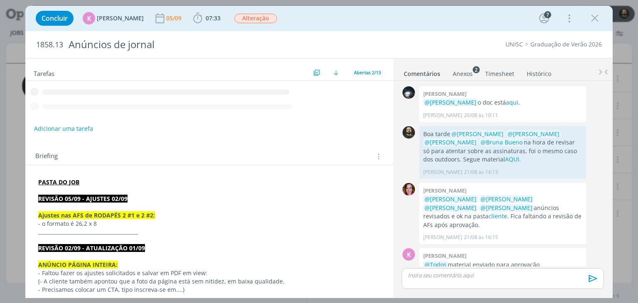
scroll to position [384, 0]
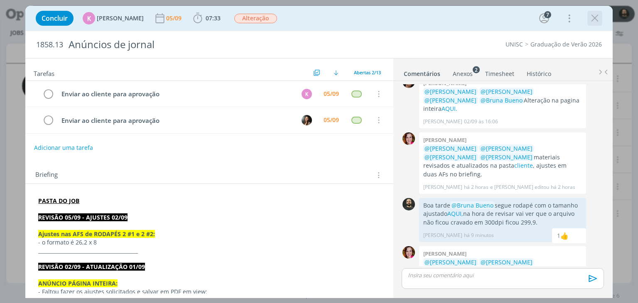
click at [596, 15] on icon "dialog" at bounding box center [595, 18] width 12 height 12
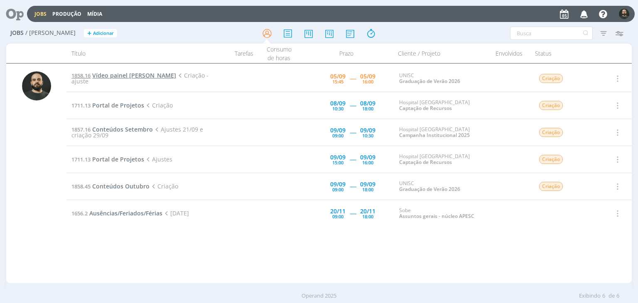
click at [149, 76] on span "Vídeo painel Galvão Costa" at bounding box center [134, 75] width 84 height 8
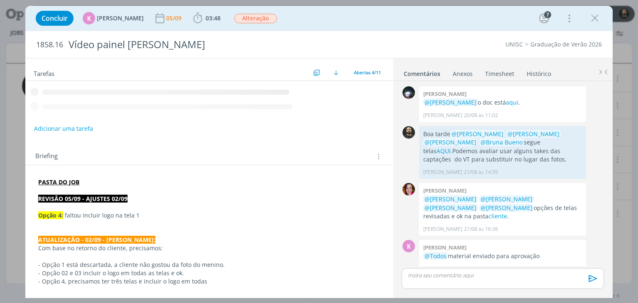
scroll to position [230, 0]
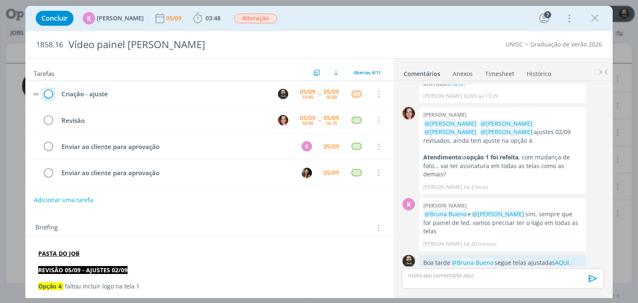
click at [50, 93] on icon "dialog" at bounding box center [48, 94] width 12 height 12
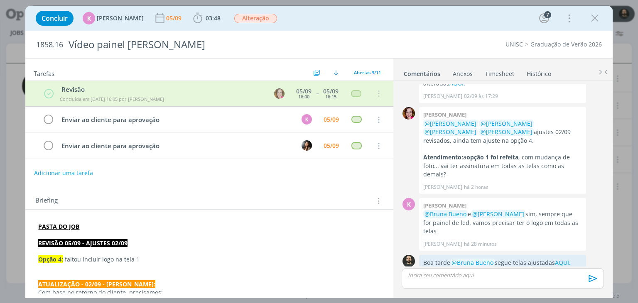
scroll to position [287, 0]
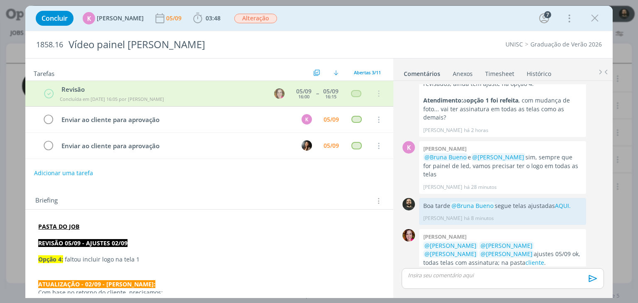
click at [594, 17] on icon "dialog" at bounding box center [595, 18] width 12 height 12
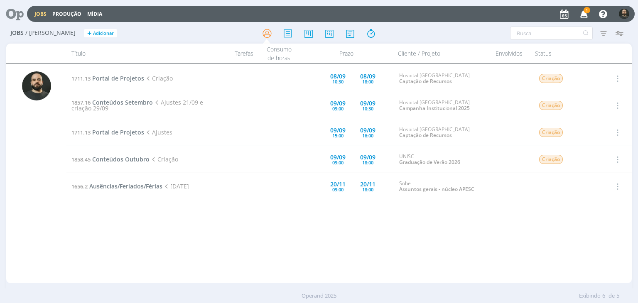
click at [581, 14] on icon "button" at bounding box center [584, 14] width 15 height 14
click at [147, 103] on span "Conteúdos Setembro" at bounding box center [122, 102] width 61 height 8
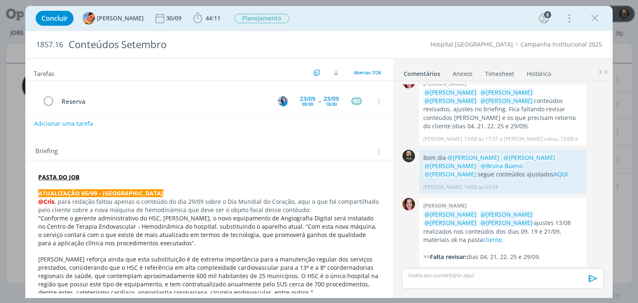
scroll to position [166, 0]
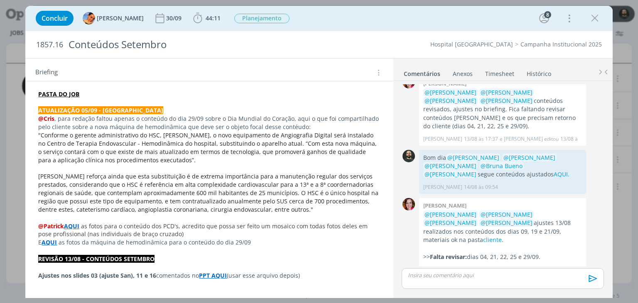
click at [598, 20] on icon "dialog" at bounding box center [595, 18] width 12 height 12
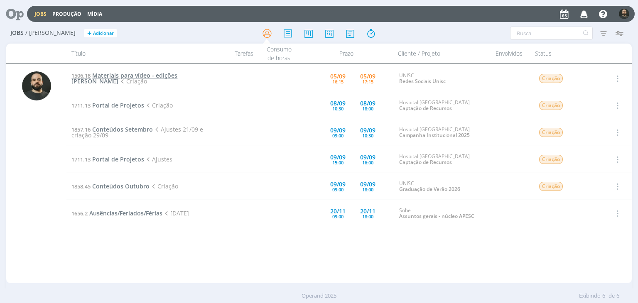
click at [141, 77] on span "Materiais para vídeo - edições Elisa" at bounding box center [124, 78] width 106 height 14
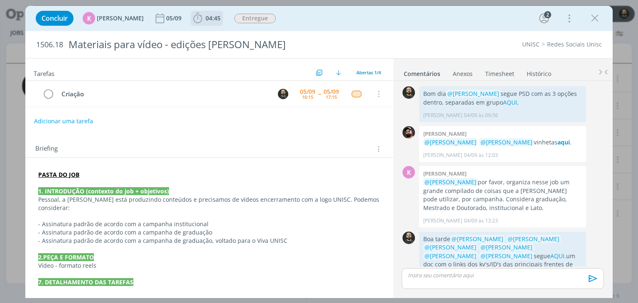
scroll to position [19, 0]
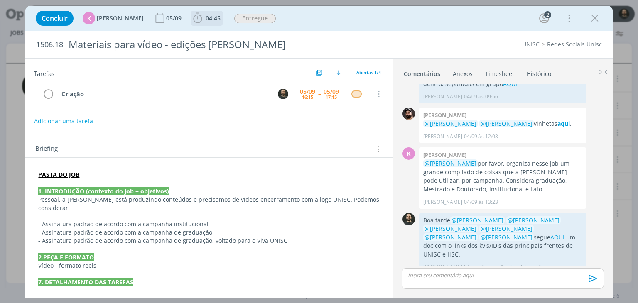
click at [192, 22] on icon "dialog" at bounding box center [197, 18] width 12 height 12
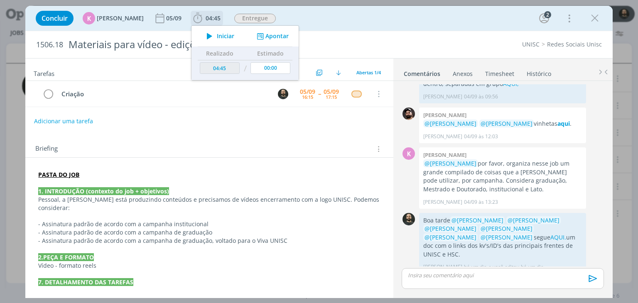
click at [206, 37] on icon "dialog" at bounding box center [209, 36] width 15 height 11
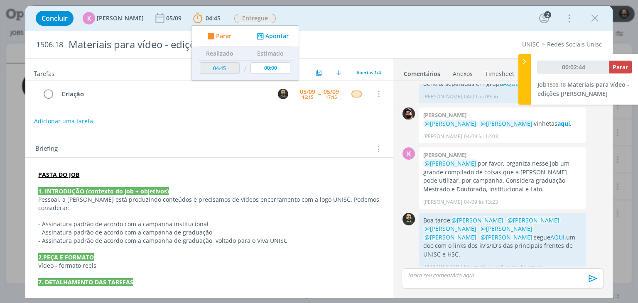
type input "00:02:45"
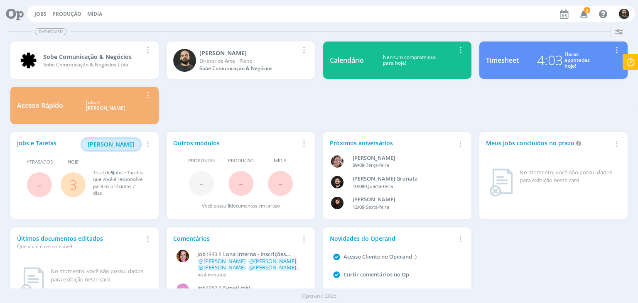
click at [127, 143] on span "[PERSON_NAME]" at bounding box center [111, 144] width 47 height 8
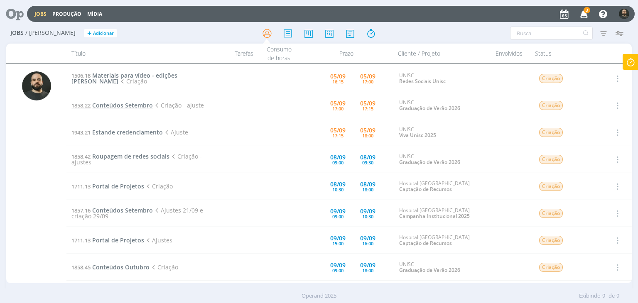
click at [137, 106] on span "Conteúdos Setembro" at bounding box center [122, 105] width 61 height 8
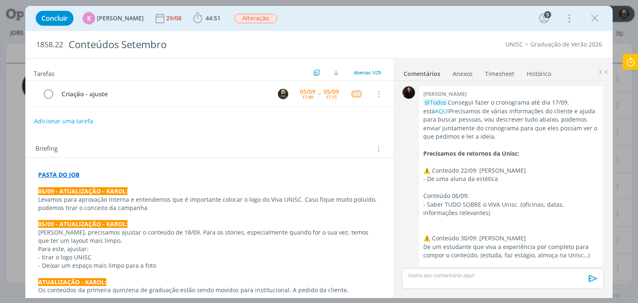
scroll to position [1377, 0]
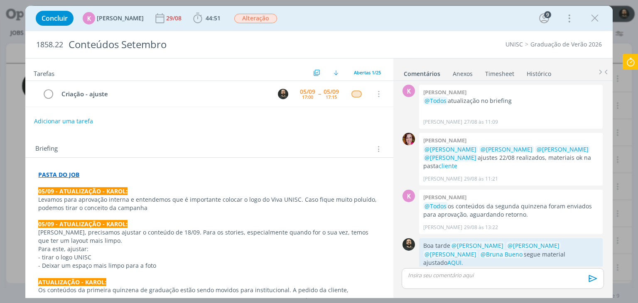
drag, startPoint x: 594, startPoint y: 22, endPoint x: 584, endPoint y: 22, distance: 9.1
click at [593, 22] on icon "dialog" at bounding box center [595, 18] width 12 height 12
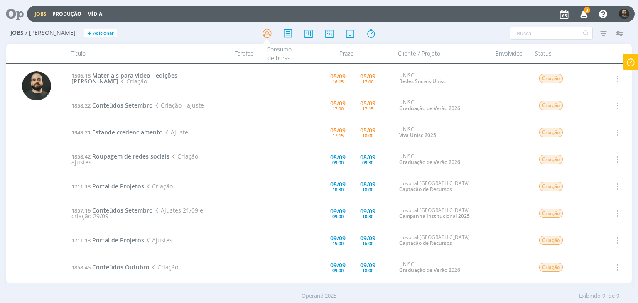
click at [149, 131] on span "Estande credenciamento" at bounding box center [127, 132] width 71 height 8
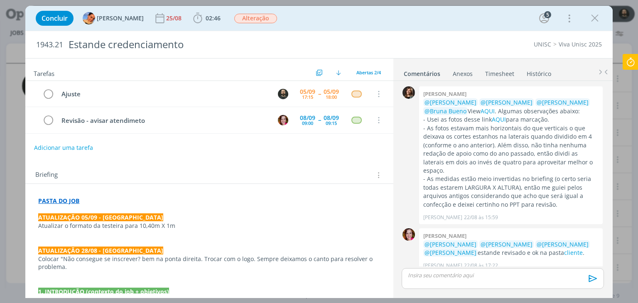
scroll to position [127, 0]
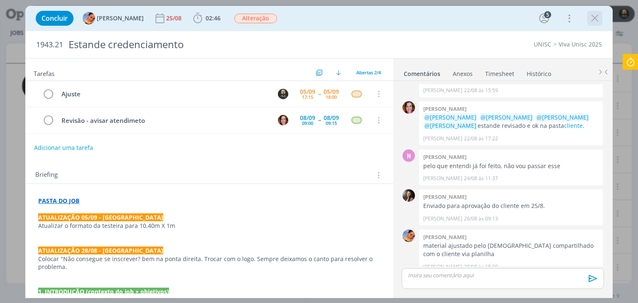
click at [593, 22] on icon "dialog" at bounding box center [595, 18] width 12 height 12
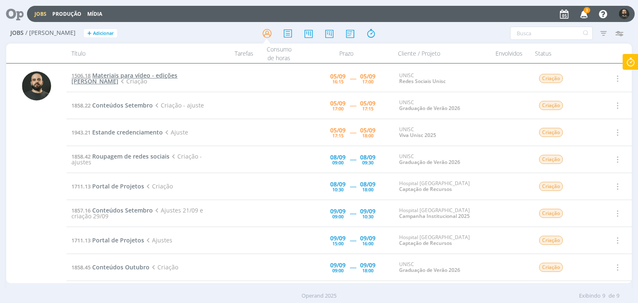
click at [150, 79] on span "Materiais para vídeo - edições Elisa" at bounding box center [124, 78] width 106 height 14
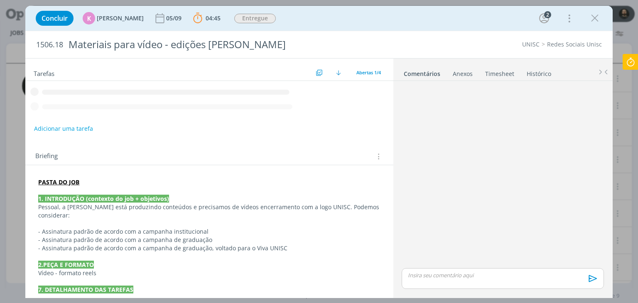
scroll to position [10, 0]
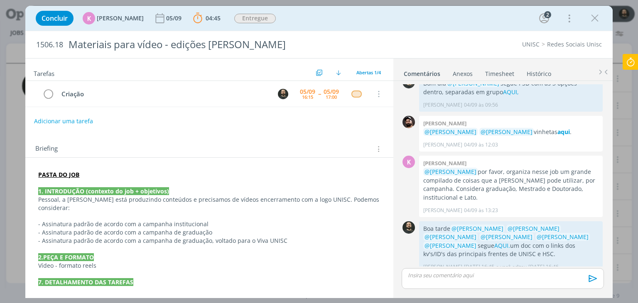
click at [449, 280] on div "dialog" at bounding box center [503, 278] width 202 height 21
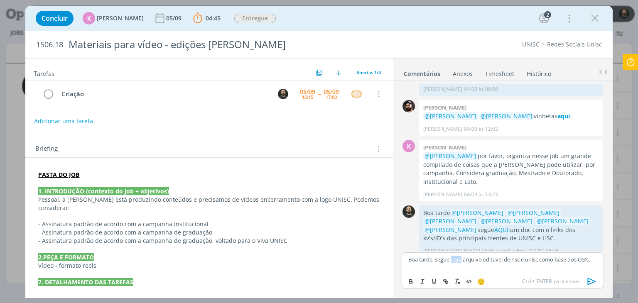
drag, startPoint x: 463, startPoint y: 260, endPoint x: 452, endPoint y: 263, distance: 11.5
click at [452, 263] on p "Boa tarde, segue aqui arquivo editavel de hsc e unisc como base dos CG's." at bounding box center [502, 259] width 189 height 7
click at [62, 172] on strong "PASTA DO JOB" at bounding box center [58, 175] width 41 height 8
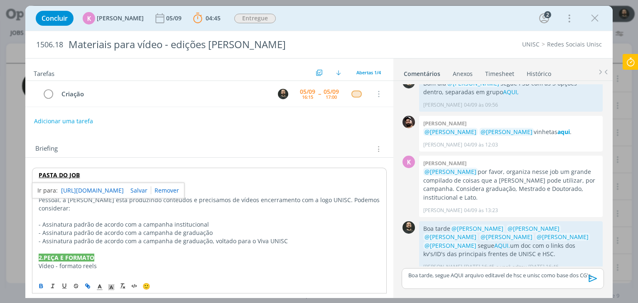
click at [95, 188] on link "https://sobeae.sharepoint.com/:f:/s/SOBEAE/EmchebT-YvpBsNeAUZstICkBLkkXPlwwowNW…" at bounding box center [92, 190] width 63 height 11
click at [545, 275] on p "Boa tarde, segue AQUI arquivo editavel de hsc e unisc como base dos CG's." at bounding box center [502, 275] width 189 height 7
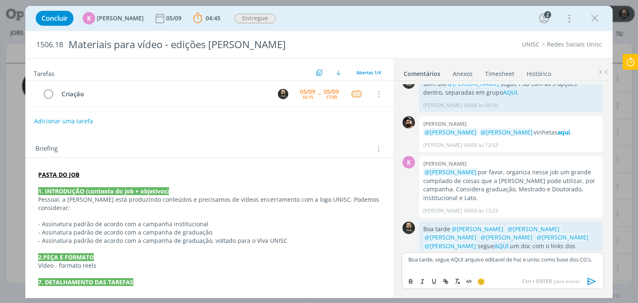
scroll to position [26, 0]
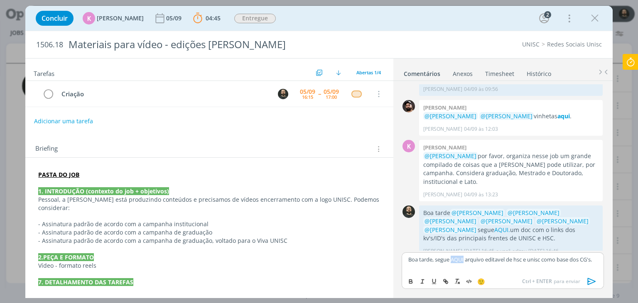
drag, startPoint x: 465, startPoint y: 258, endPoint x: 452, endPoint y: 259, distance: 13.7
click at [452, 259] on p "Boa tarde, segue AQUI arquivo editavel de hsc e unisc como base dos CG's." at bounding box center [502, 259] width 189 height 7
click at [445, 283] on icon "dialog" at bounding box center [446, 283] width 2 height 2
paste input "https://sobeae.sharepoint.com/:f:/s/SOBEAE/EhMDuKuq2GRKo9UcKx8MjasBgt_22RRv5rLY…"
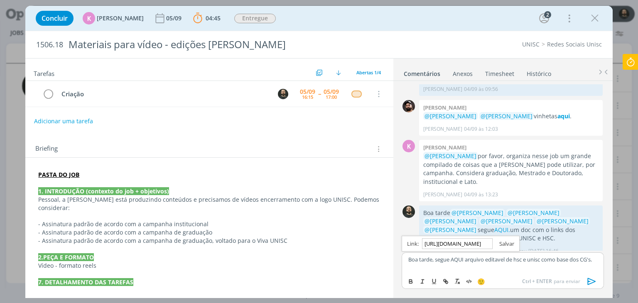
type input "https://sobeae.sharepoint.com/:f:/s/SOBEAE/EhMDuKuq2GRKo9UcKx8MjasBgt_22RRv5rLY…"
click at [505, 245] on link "dialog" at bounding box center [504, 243] width 22 height 7
click at [433, 260] on p "Boa tarde, segue AQUI arquivo editavel de hsc e unisc como base dos CG's." at bounding box center [502, 259] width 189 height 7
click at [434, 256] on p "Boa tarde, segue AQUI arquivo editavel de hsc e unisc como base dos CG's." at bounding box center [502, 259] width 189 height 7
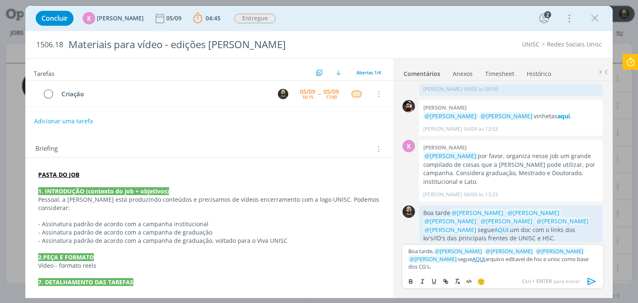
click at [490, 265] on p "Boa tarde, ﻿ @ Beatriz Luchese ﻿ ﻿ @ Karoline Arend ﻿ ﻿ @ Luíza Santana ﻿ ﻿ @ E…" at bounding box center [502, 259] width 189 height 23
click at [491, 269] on p "Boa tarde, ﻿ @ Beatriz Luchese ﻿ ﻿ @ Karoline Arend ﻿ ﻿ @ Luíza Santana ﻿ ﻿ @ E…" at bounding box center [502, 259] width 189 height 23
click at [593, 267] on p "Boa tarde, ﻿ @ Beatriz Luchese ﻿ ﻿ @ Karoline Arend ﻿ ﻿ @ Luíza Santana ﻿ ﻿ @ E…" at bounding box center [502, 259] width 189 height 23
click at [592, 283] on icon "dialog" at bounding box center [591, 281] width 8 height 7
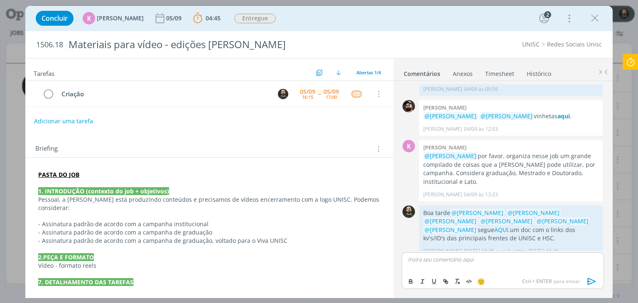
scroll to position [74, 0]
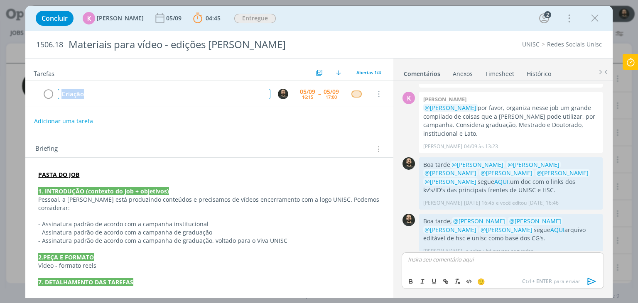
drag, startPoint x: 98, startPoint y: 93, endPoint x: 1, endPoint y: 84, distance: 98.0
click at [2, 87] on div "Concluir K Karoline Arend 05/09 04:45 Parar Apontar Data * 05/09/2025 Horas * 0…" at bounding box center [319, 151] width 638 height 303
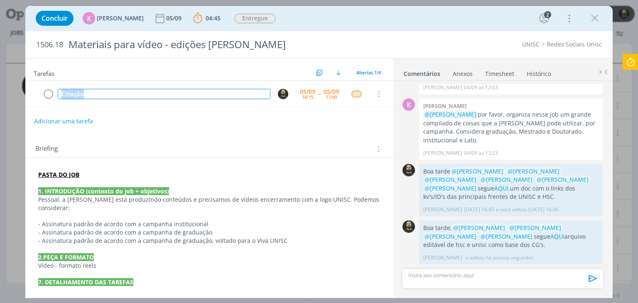
scroll to position [59, 0]
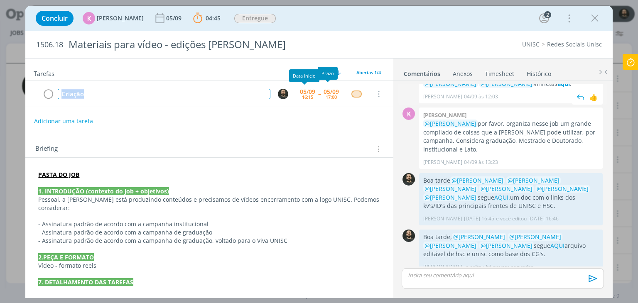
copy div "Criação"
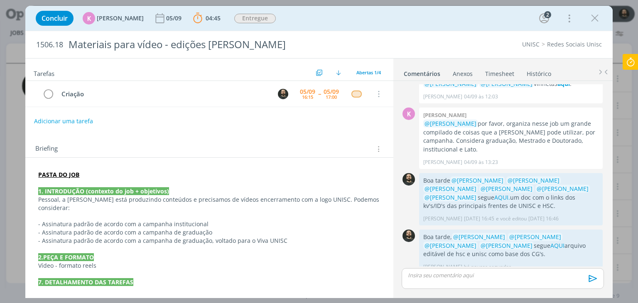
click at [635, 59] on icon at bounding box center [630, 62] width 15 height 16
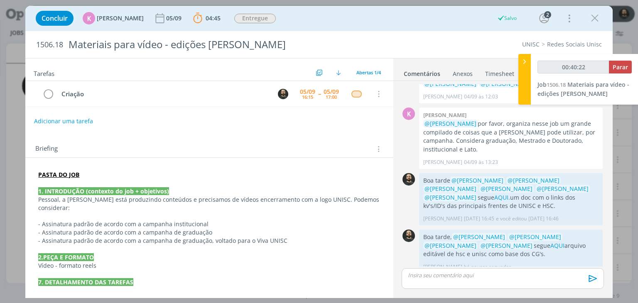
type input "00:40:23"
click at [619, 69] on span "Parar" at bounding box center [620, 67] width 15 height 8
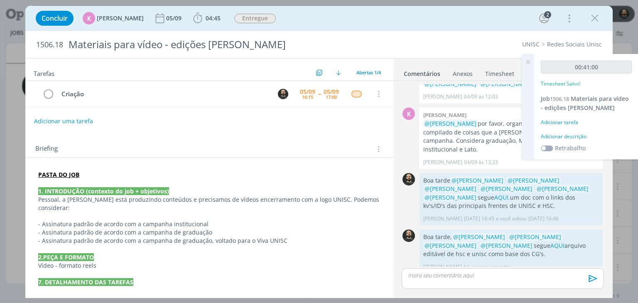
click at [576, 141] on div "00:41:00 Timesheet Salvo! Job 1506.18 Materiais para vídeo - edições Elisa Adic…" at bounding box center [586, 107] width 104 height 106
click at [568, 135] on div "Adicionar descrição" at bounding box center [586, 136] width 91 height 7
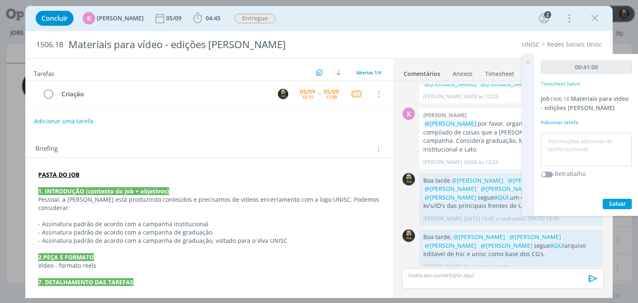
click at [568, 141] on textarea at bounding box center [586, 149] width 87 height 29
paste textarea "Criação"
type textarea "Criação"
drag, startPoint x: 611, startPoint y: 204, endPoint x: 593, endPoint y: 178, distance: 31.6
click at [611, 203] on span "Salvar" at bounding box center [617, 204] width 17 height 8
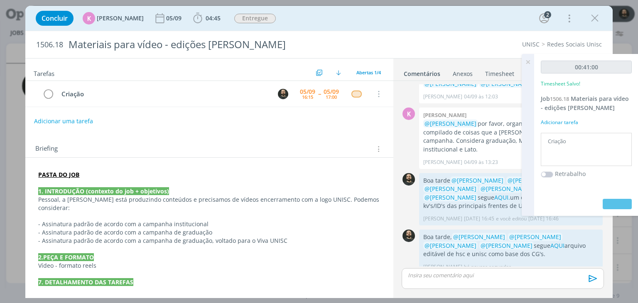
click at [525, 64] on icon at bounding box center [527, 62] width 15 height 16
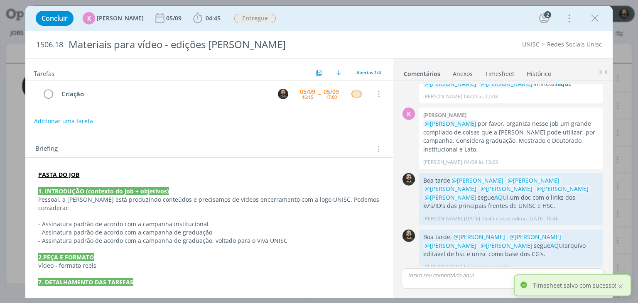
click at [496, 69] on link "Timesheet" at bounding box center [500, 72] width 30 height 12
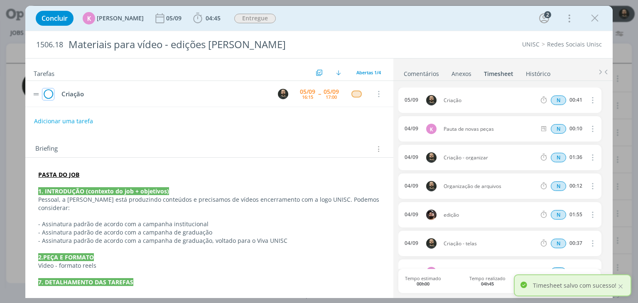
click at [48, 94] on icon "dialog" at bounding box center [48, 94] width 12 height 12
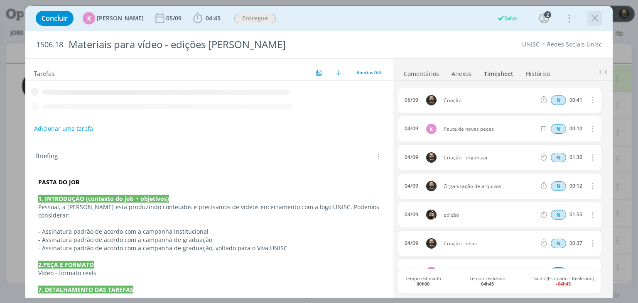
drag, startPoint x: 597, startPoint y: 20, endPoint x: 319, endPoint y: 33, distance: 277.8
click at [596, 20] on icon "dialog" at bounding box center [595, 18] width 12 height 12
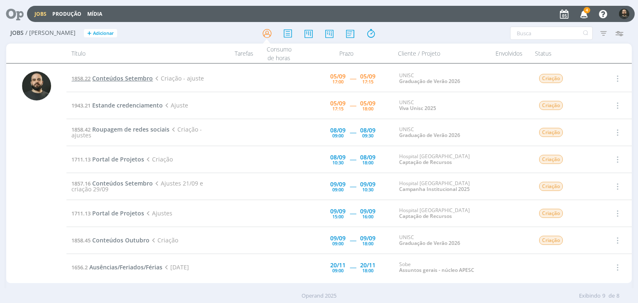
click at [143, 79] on span "Conteúdos Setembro" at bounding box center [122, 78] width 61 height 8
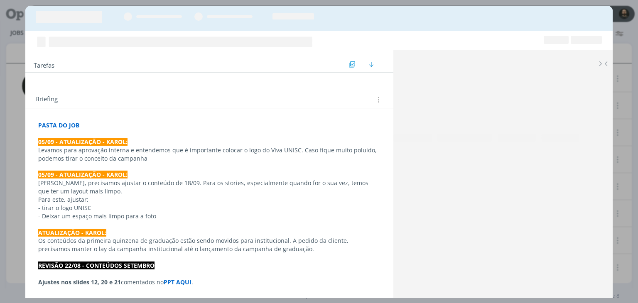
scroll to position [1377, 0]
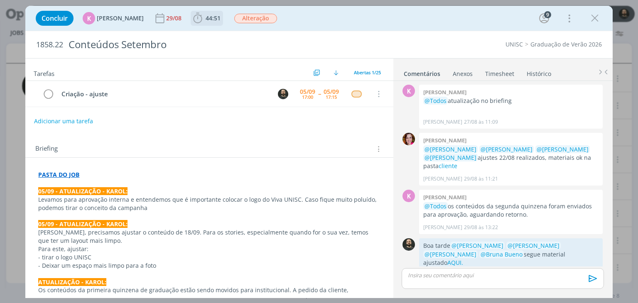
click at [197, 22] on icon "dialog" at bounding box center [197, 18] width 12 height 12
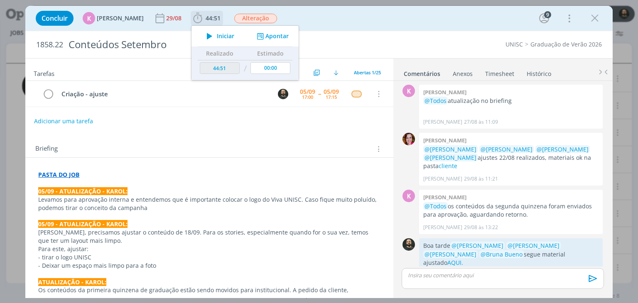
click at [204, 34] on icon "dialog" at bounding box center [209, 36] width 15 height 11
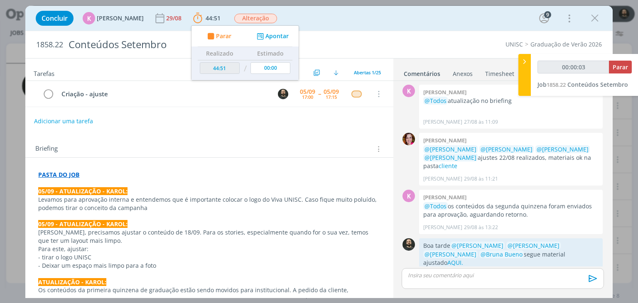
type input "00:00:04"
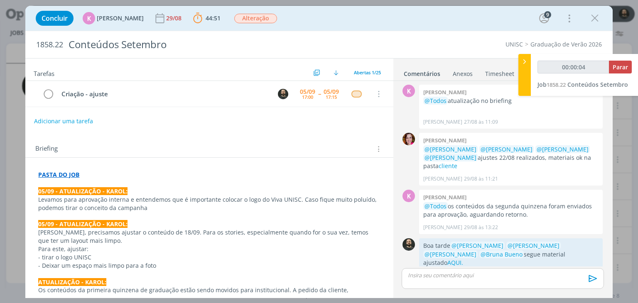
click at [430, 278] on p "dialog" at bounding box center [502, 275] width 189 height 7
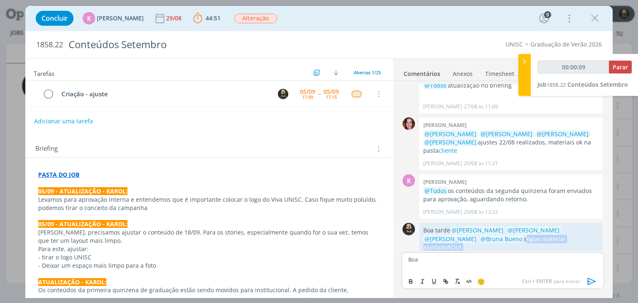
drag, startPoint x: 574, startPoint y: 228, endPoint x: 484, endPoint y: 231, distance: 91.0
click at [484, 231] on p "Boa tarde @Beatriz Luchese @Karoline Arend @Luíza Santana @Bruna Bueno segue ma…" at bounding box center [510, 238] width 175 height 25
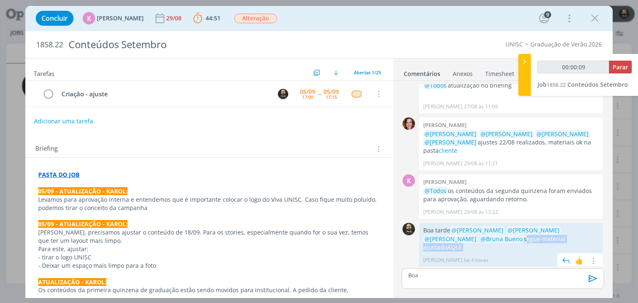
scroll to position [1377, 0]
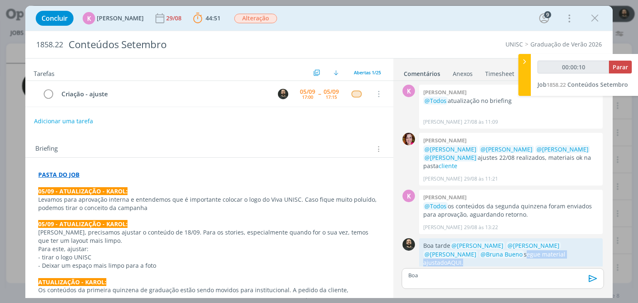
copy p "segue material ajustado AQUI."
click at [575, 243] on p "Boa tarde @Beatriz Luchese @Karoline Arend @Luíza Santana @Bruna Bueno segue ma…" at bounding box center [510, 254] width 175 height 25
drag, startPoint x: 572, startPoint y: 245, endPoint x: 454, endPoint y: 239, distance: 117.3
click at [454, 242] on p "Boa tarde @Beatriz Luchese @Karoline Arend @Luíza Santana @Bruna Bueno segue ma…" at bounding box center [510, 254] width 175 height 25
copy p "@Beatriz Luchese @Karoline Arend @Luíza Santana @Bruna Bueno segue material aju…"
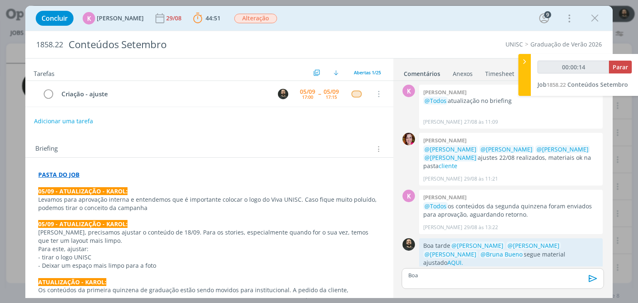
click at [429, 278] on p "Boa" at bounding box center [502, 275] width 189 height 7
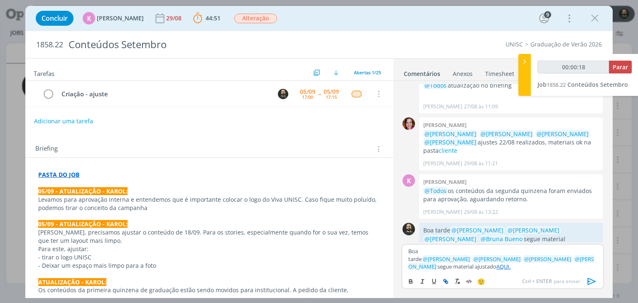
drag, startPoint x: 432, startPoint y: 256, endPoint x: 440, endPoint y: 258, distance: 8.9
click at [432, 256] on p "Boa tarde ﻿ @ Beatriz Luchese ﻿ ﻿ @ Karoline Arend ﻿ ﻿ @ Luíza Santana ﻿ ﻿ @ Br…" at bounding box center [502, 259] width 189 height 23
drag, startPoint x: 475, startPoint y: 265, endPoint x: 533, endPoint y: 265, distance: 58.2
click at [533, 265] on p "Boa tarde segue ajuste ﻿ @ Beatriz Luchese ﻿ ﻿ @ Karoline Arend ﻿ ﻿ @ Luíza San…" at bounding box center [502, 259] width 189 height 23
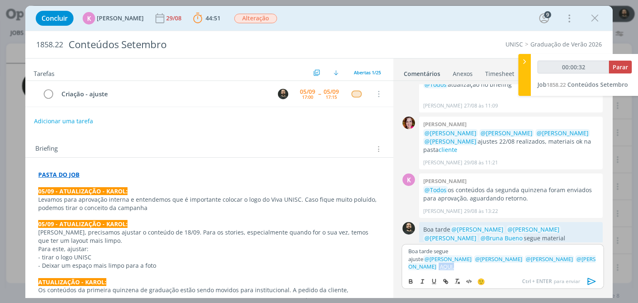
copy p "AQUI."
click at [466, 258] on p "Boa tarde segue ajuste ﻿ @ Beatriz Luchese ﻿ ﻿ @ Karoline Arend ﻿ ﻿ @ Luíza San…" at bounding box center [502, 259] width 189 height 23
drag, startPoint x: 530, startPoint y: 270, endPoint x: 510, endPoint y: 269, distance: 20.4
click at [510, 269] on p "Boa tarde segue ajuste AQUI. ﻿ @ Beatriz Luchese ﻿ ﻿ @ Karoline Arend ﻿ ﻿ @ Luí…" at bounding box center [502, 259] width 189 height 23
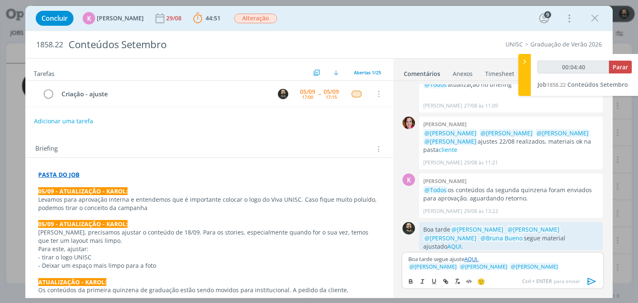
click at [593, 280] on icon "dialog" at bounding box center [592, 281] width 12 height 12
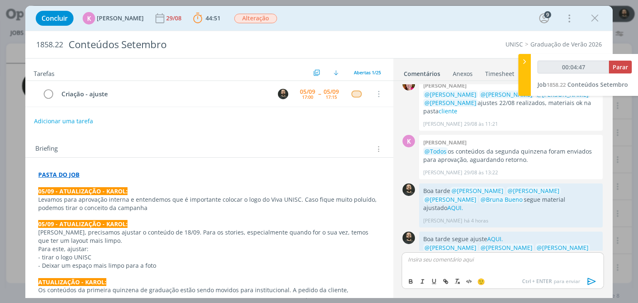
type input "00:04:48"
click at [617, 66] on span "Parar" at bounding box center [620, 67] width 15 height 8
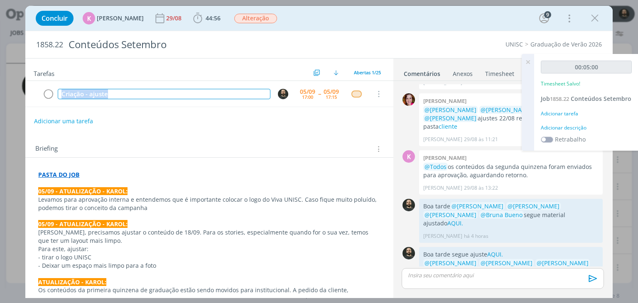
drag, startPoint x: 135, startPoint y: 96, endPoint x: 0, endPoint y: 104, distance: 134.8
click at [0, 104] on div "Concluir K Karoline Arend 29/08 44:56 Iniciar Apontar Data * 05/09/2025 Horas *…" at bounding box center [319, 151] width 638 height 303
copy div "Criação - ajuste"
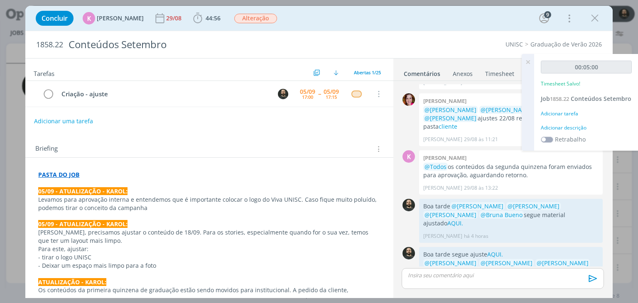
click at [575, 132] on div "Adicionar descrição" at bounding box center [586, 127] width 91 height 7
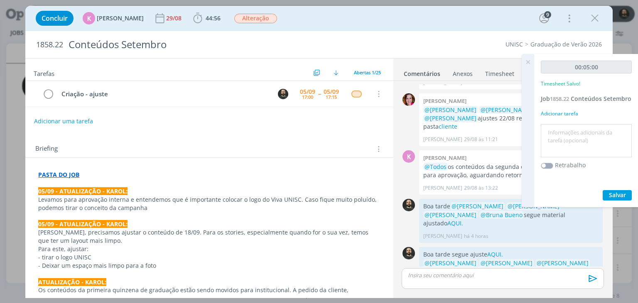
click at [577, 144] on textarea at bounding box center [586, 140] width 87 height 29
paste textarea "Criação - ajuste"
type textarea "Criação - ajuste"
click at [624, 199] on span "Salvar" at bounding box center [617, 195] width 17 height 8
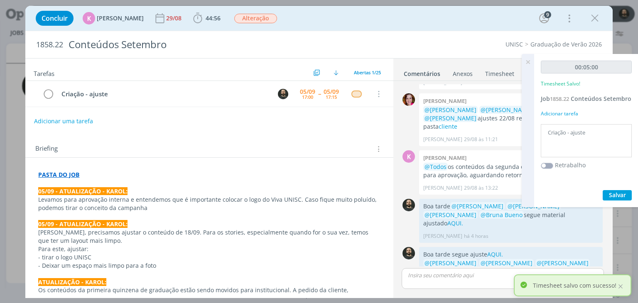
drag, startPoint x: 529, startPoint y: 62, endPoint x: 532, endPoint y: 58, distance: 5.1
click at [529, 62] on icon at bounding box center [527, 62] width 15 height 16
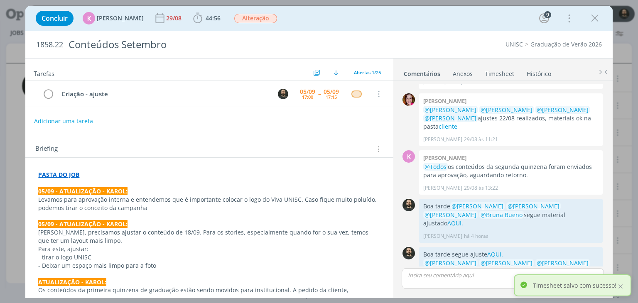
drag, startPoint x: 594, startPoint y: 18, endPoint x: 584, endPoint y: 20, distance: 10.5
click at [595, 18] on icon "dialog" at bounding box center [595, 18] width 12 height 12
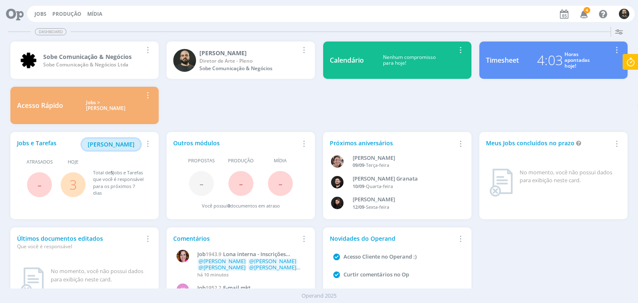
click at [125, 143] on span "[PERSON_NAME]" at bounding box center [111, 144] width 47 height 8
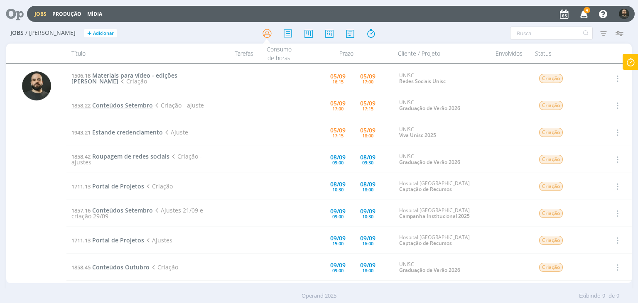
click at [125, 109] on span "Conteúdos Setembro" at bounding box center [122, 105] width 61 height 8
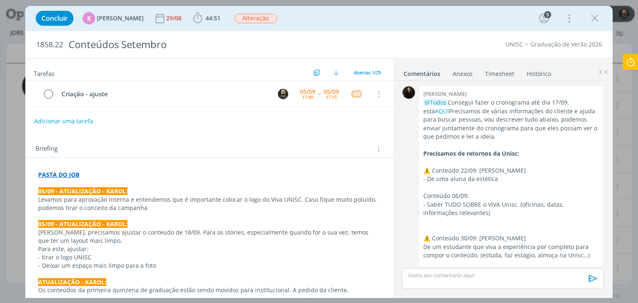
scroll to position [1377, 0]
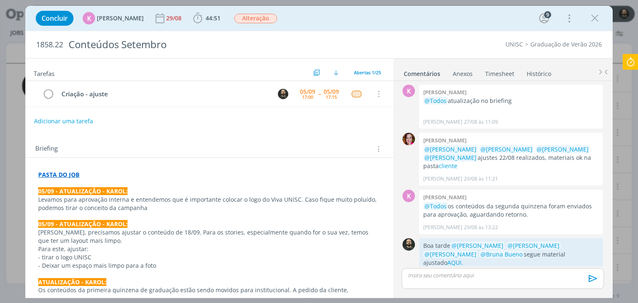
click at [61, 174] on strong "PASTA DO JOB" at bounding box center [58, 175] width 41 height 8
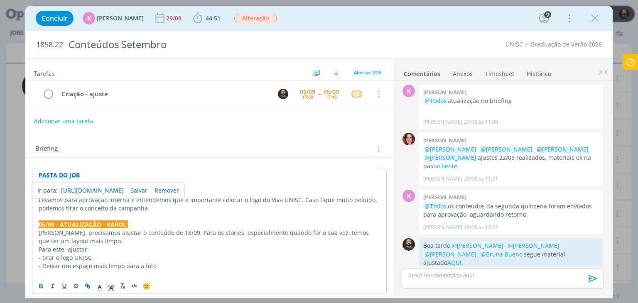
click at [86, 189] on link "[URL][DOMAIN_NAME]" at bounding box center [92, 190] width 63 height 11
click at [596, 22] on icon "dialog" at bounding box center [595, 18] width 12 height 12
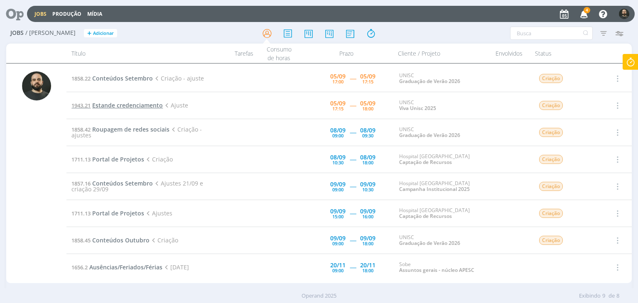
click at [120, 105] on span "Estande credenciamento" at bounding box center [127, 105] width 71 height 8
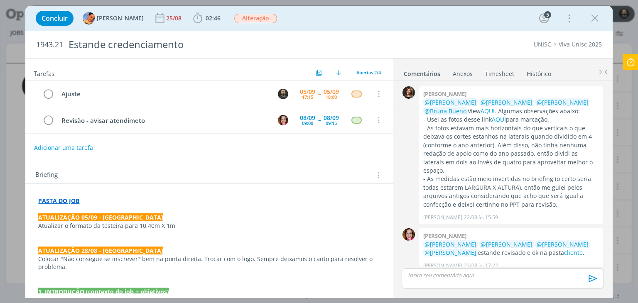
scroll to position [127, 0]
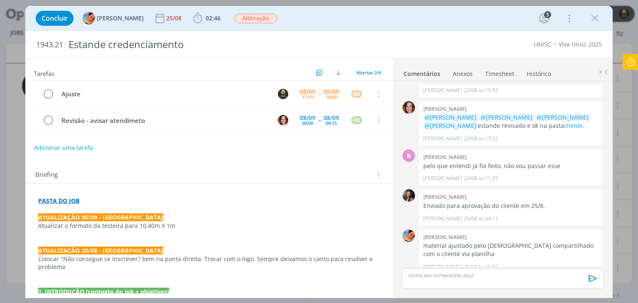
click at [65, 201] on strong "PASTA DO JOB" at bounding box center [58, 201] width 41 height 8
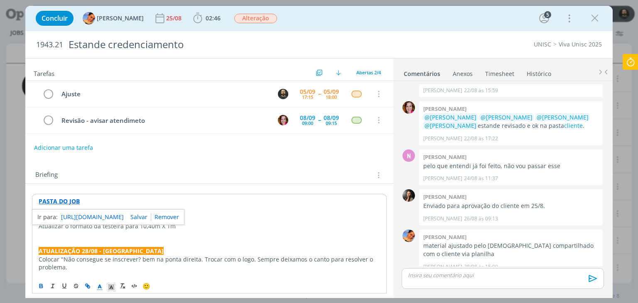
click at [101, 216] on link "[URL][DOMAIN_NAME]" at bounding box center [92, 217] width 63 height 11
click at [225, 248] on p "ATUALIZAÇÃO 28/08 - [GEOGRAPHIC_DATA]" at bounding box center [209, 251] width 341 height 8
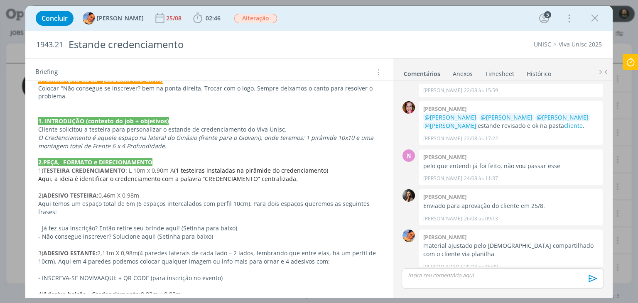
scroll to position [0, 0]
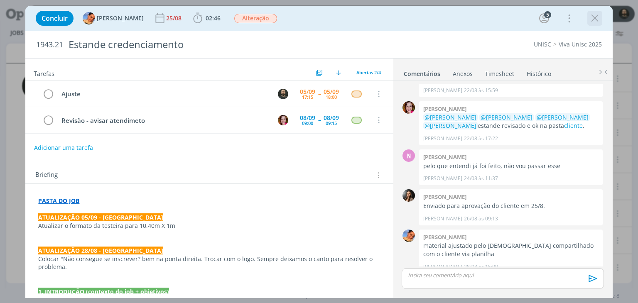
click at [595, 24] on icon "dialog" at bounding box center [595, 18] width 12 height 12
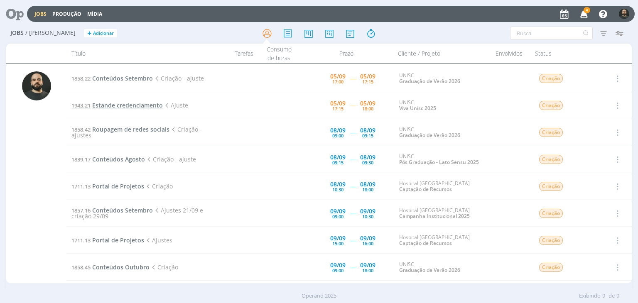
click at [130, 106] on span "Estande credenciamento" at bounding box center [127, 105] width 71 height 8
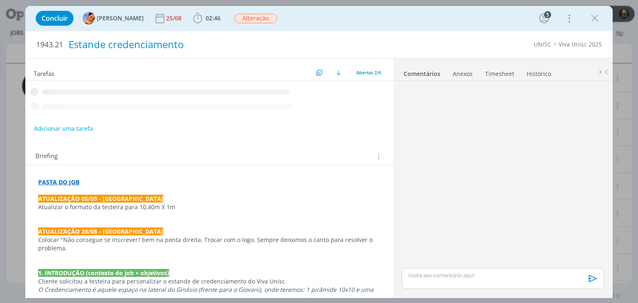
scroll to position [127, 0]
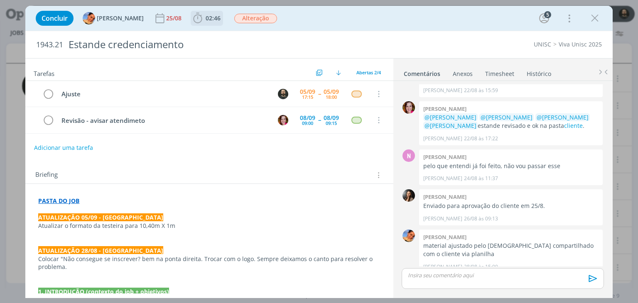
click at [191, 20] on icon "dialog" at bounding box center [197, 18] width 12 height 12
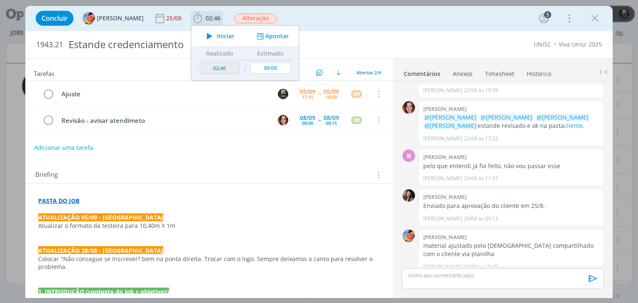
click at [217, 37] on span "Iniciar" at bounding box center [225, 36] width 17 height 6
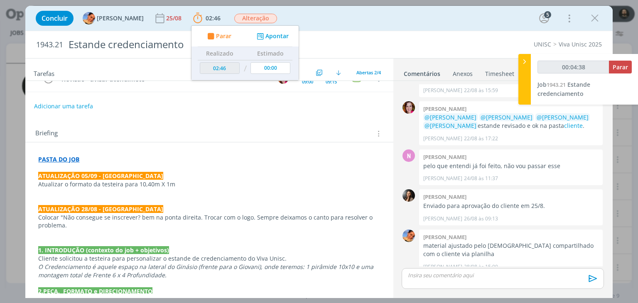
scroll to position [0, 0]
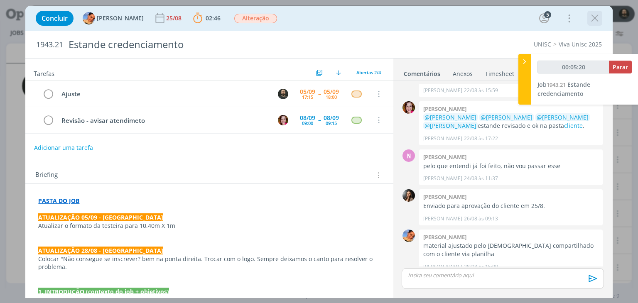
click at [596, 17] on icon "dialog" at bounding box center [595, 18] width 12 height 12
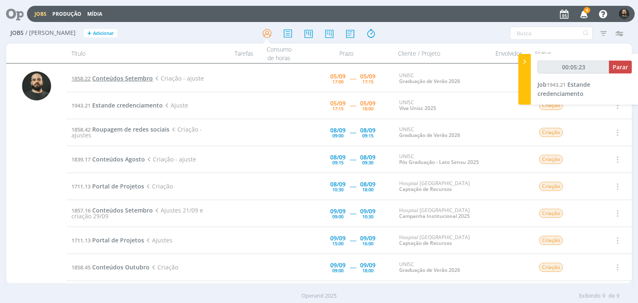
click at [130, 80] on span "Conteúdos Setembro" at bounding box center [122, 78] width 61 height 8
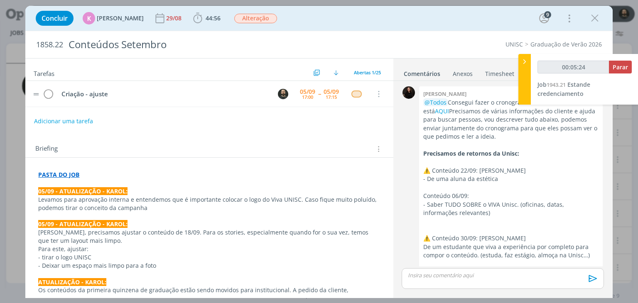
scroll to position [1417, 0]
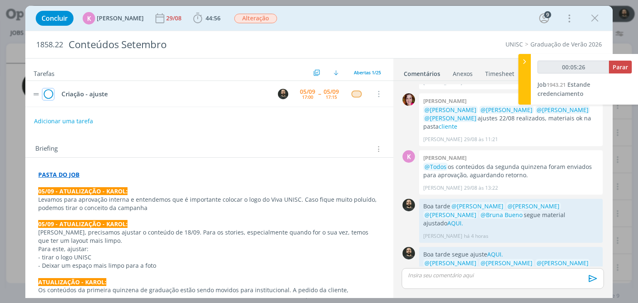
click at [48, 92] on icon "dialog" at bounding box center [48, 94] width 12 height 12
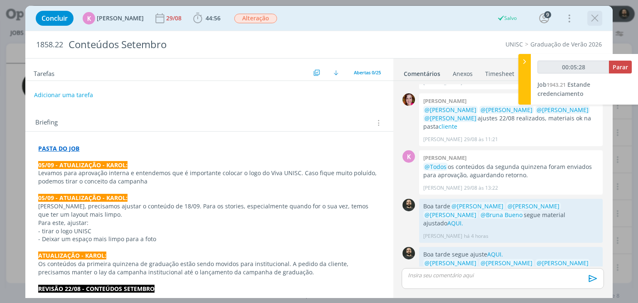
click at [596, 17] on icon "dialog" at bounding box center [595, 18] width 12 height 12
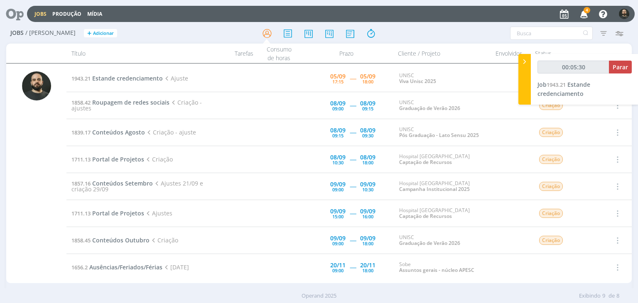
click at [588, 14] on icon "button" at bounding box center [584, 14] width 15 height 14
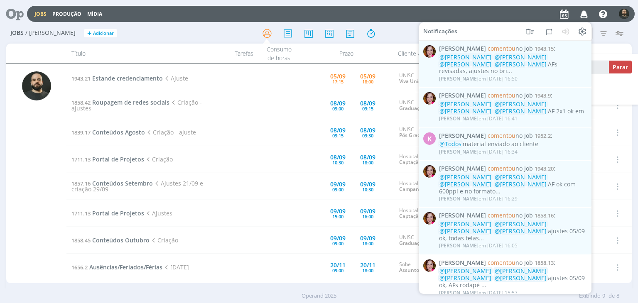
click at [507, 16] on div "Jobs Produção Mídia Notificações Bruna Bueno comentou no Job 1943.15 : @Patrick…" at bounding box center [331, 14] width 608 height 16
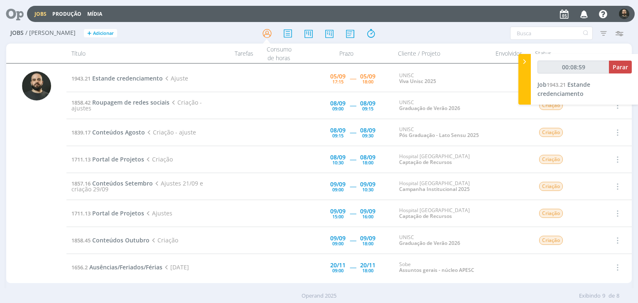
click at [146, 82] on td "1943.21 Estande credenciamento Ajuste" at bounding box center [142, 78] width 153 height 27
click at [145, 80] on span "Estande credenciamento" at bounding box center [127, 78] width 71 height 8
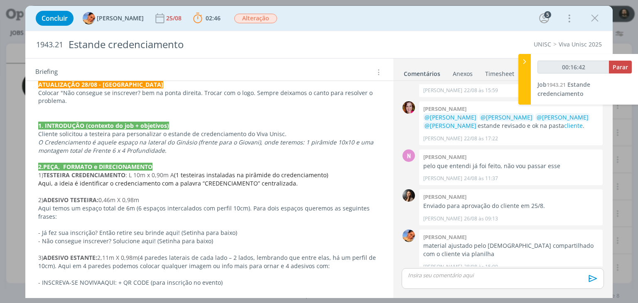
scroll to position [125, 0]
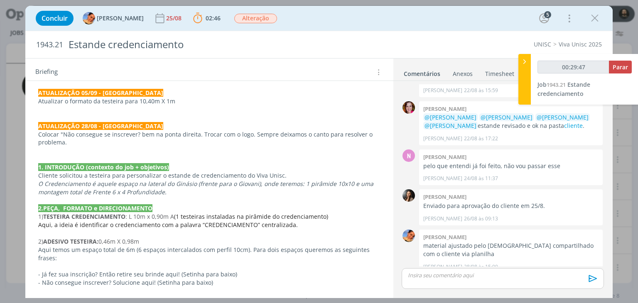
click at [445, 280] on div "dialog" at bounding box center [503, 278] width 202 height 21
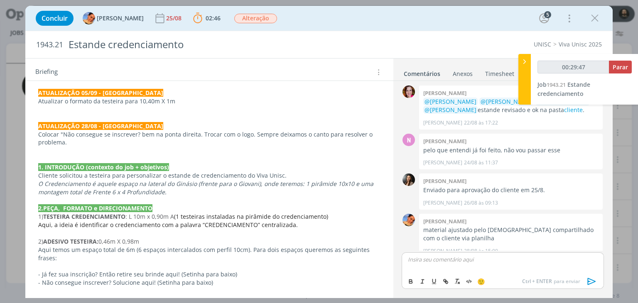
type input "00:29:48"
drag, startPoint x: 503, startPoint y: 268, endPoint x: 493, endPoint y: 268, distance: 10.0
click at [493, 268] on p "Boa tarde ﻿ @ Luíza Santana ﻿ ﻿ @ Beatriz Luchese ﻿ ﻿ @ Karoline Arend ﻿ ﻿ @ Br…" at bounding box center [502, 262] width 189 height 15
drag, startPoint x: 495, startPoint y: 268, endPoint x: 516, endPoint y: 265, distance: 21.4
click at [516, 265] on p "Boa tarde ﻿ @ Luíza Santana ﻿ ﻿ @ Beatriz Luchese ﻿ ﻿ @ Karoline Arend ﻿ ﻿ @ Br…" at bounding box center [502, 262] width 189 height 15
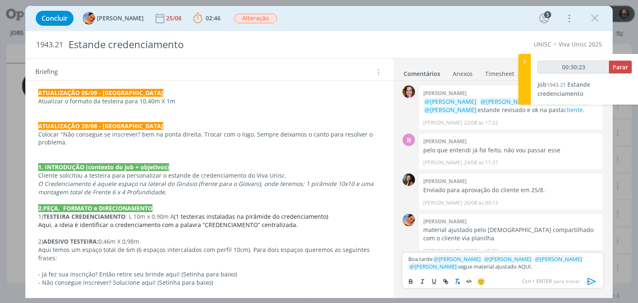
type input "00:30:24"
click at [447, 280] on icon "dialog" at bounding box center [445, 281] width 7 height 7
paste input "https://sobeae.sharepoint.com/:f:/s/SOBEAE/EiwDuskrG19AvgZebPmXcq0BggTg9LSm6o4y…"
type input "https://sobeae.sharepoint.com/:f:/s/SOBEAE/EiwDuskrG19AvgZebPmXcq0BggTg9LSm6o4y…"
type input "00:30:25"
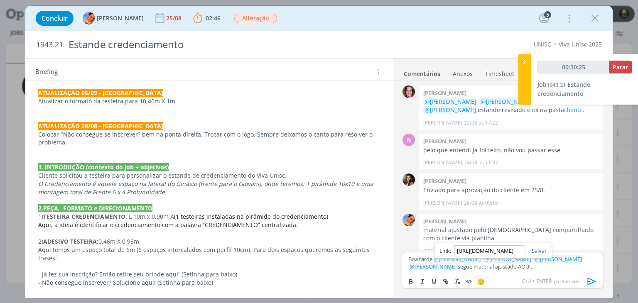
scroll to position [0, 217]
type input "https://sobeae.sharepoint.com/:f:/s/SOBEAE/EiwDuskrG19AvgZebPmXcq0BggTg9LSm6o4y…"
click at [543, 250] on link "dialog" at bounding box center [536, 250] width 22 height 7
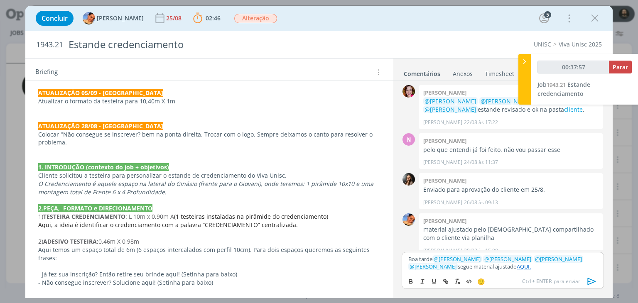
click at [517, 267] on link "AQUI." at bounding box center [524, 266] width 14 height 7
click at [492, 250] on link "https://sobeae.sharepoint.com/:f:/s/SOBEAE/EiwDuskrG19AvgZebPmXcq0BggTg9LSm6o4y…" at bounding box center [467, 250] width 56 height 11
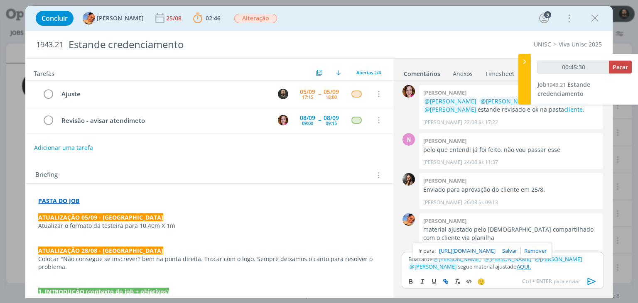
click at [590, 283] on icon "dialog" at bounding box center [592, 281] width 12 height 12
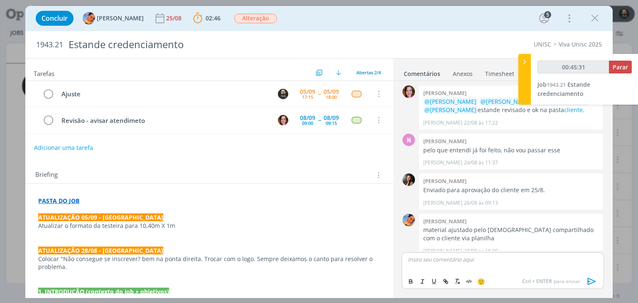
scroll to position [183, 0]
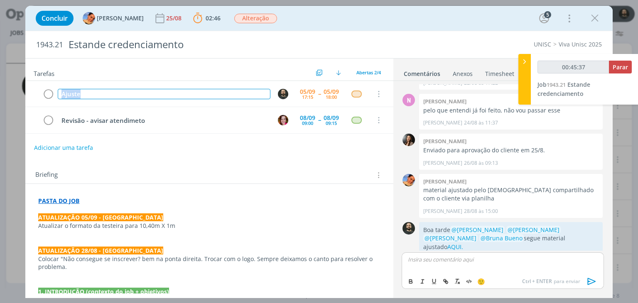
drag, startPoint x: 138, startPoint y: 93, endPoint x: 0, endPoint y: 85, distance: 138.2
click at [0, 85] on div "Concluir Luíza Santana 25/08 02:46 Parar Apontar Data * 05/09/2025 Horas * 00:0…" at bounding box center [319, 151] width 638 height 303
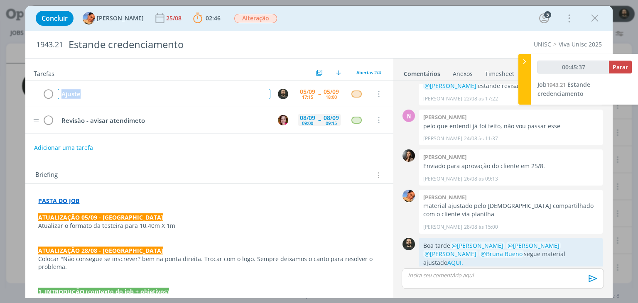
copy div "Ajuste"
type input "00:45:38"
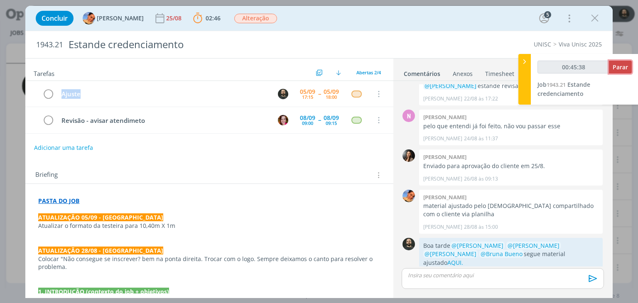
click at [617, 68] on span "Parar" at bounding box center [620, 67] width 15 height 8
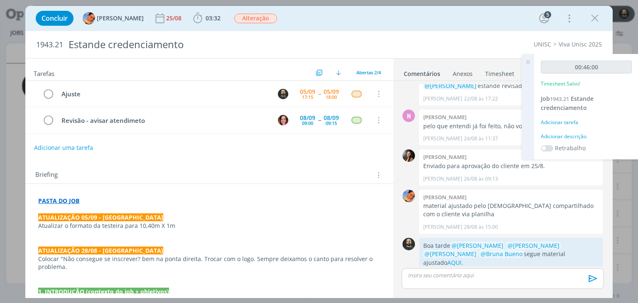
click at [577, 137] on div "Adicionar descrição" at bounding box center [586, 136] width 91 height 7
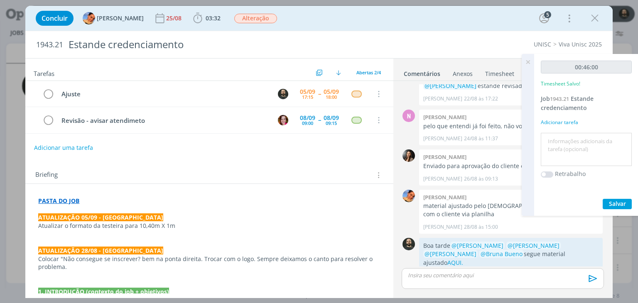
click at [575, 148] on textarea at bounding box center [586, 149] width 87 height 29
paste textarea "Ajuste"
type textarea "Ajuste"
click at [610, 200] on span "Salvar" at bounding box center [617, 204] width 17 height 8
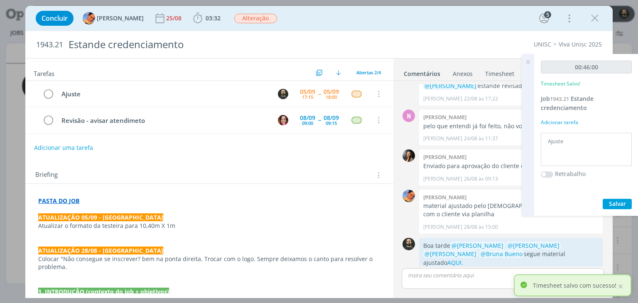
click at [528, 60] on icon at bounding box center [527, 62] width 15 height 16
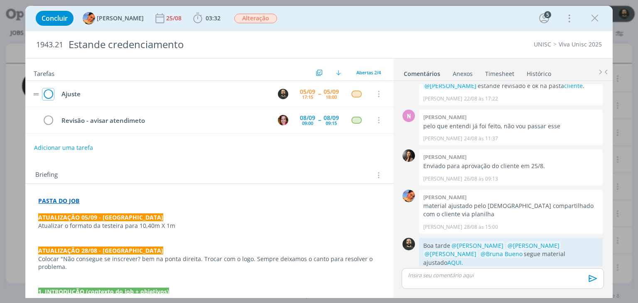
click at [47, 92] on icon "dialog" at bounding box center [48, 94] width 12 height 12
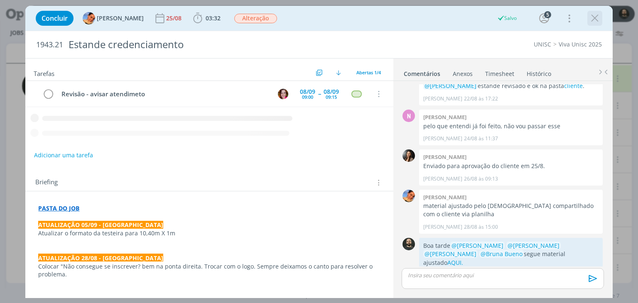
click at [595, 17] on icon "dialog" at bounding box center [595, 18] width 12 height 12
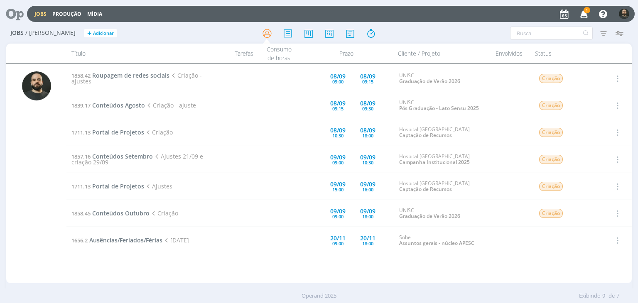
click at [583, 15] on icon "button" at bounding box center [584, 14] width 15 height 14
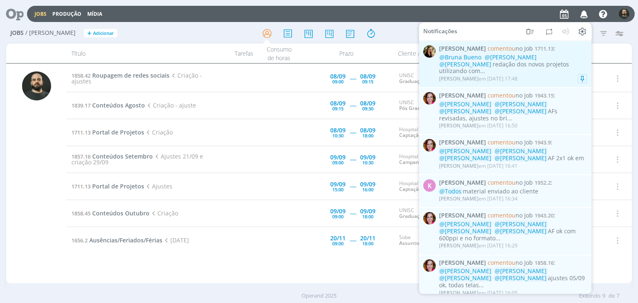
click at [550, 75] on div "Cristieli Crizel em 05/09 às 17:48" at bounding box center [513, 79] width 148 height 8
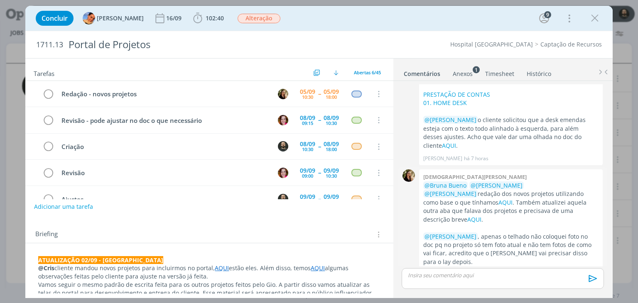
scroll to position [1201, 0]
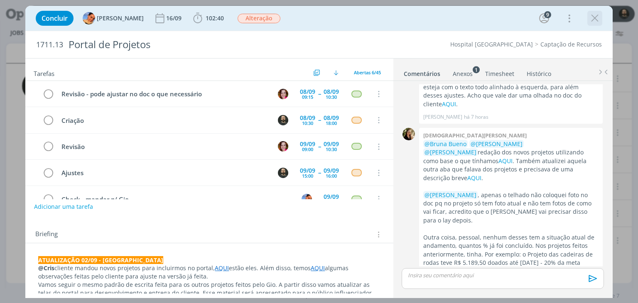
click at [594, 17] on icon "dialog" at bounding box center [595, 18] width 12 height 12
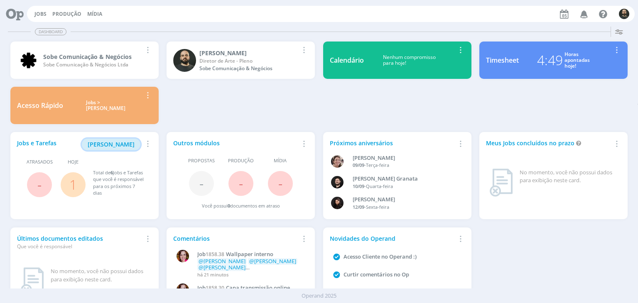
click at [128, 144] on span "[PERSON_NAME]" at bounding box center [111, 144] width 47 height 8
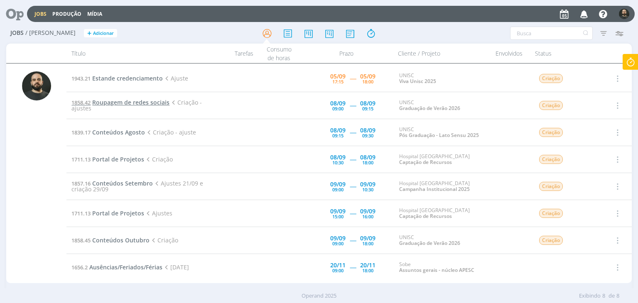
click at [155, 105] on span "Roupagem de redes sociais" at bounding box center [130, 102] width 77 height 8
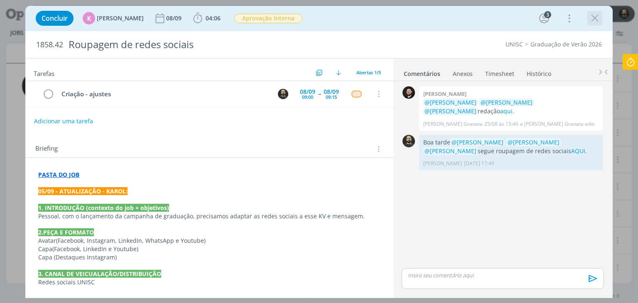
click at [592, 21] on icon "dialog" at bounding box center [595, 18] width 12 height 12
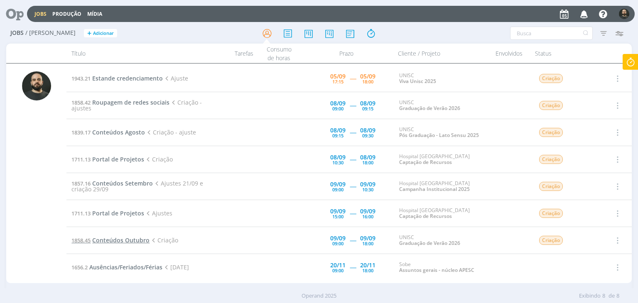
click at [132, 240] on span "Conteúdos Outubro" at bounding box center [120, 240] width 57 height 8
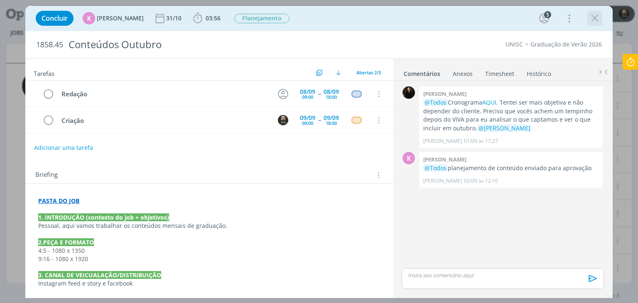
click at [594, 20] on icon "dialog" at bounding box center [595, 18] width 12 height 12
